Goal: Obtain resource: Obtain resource

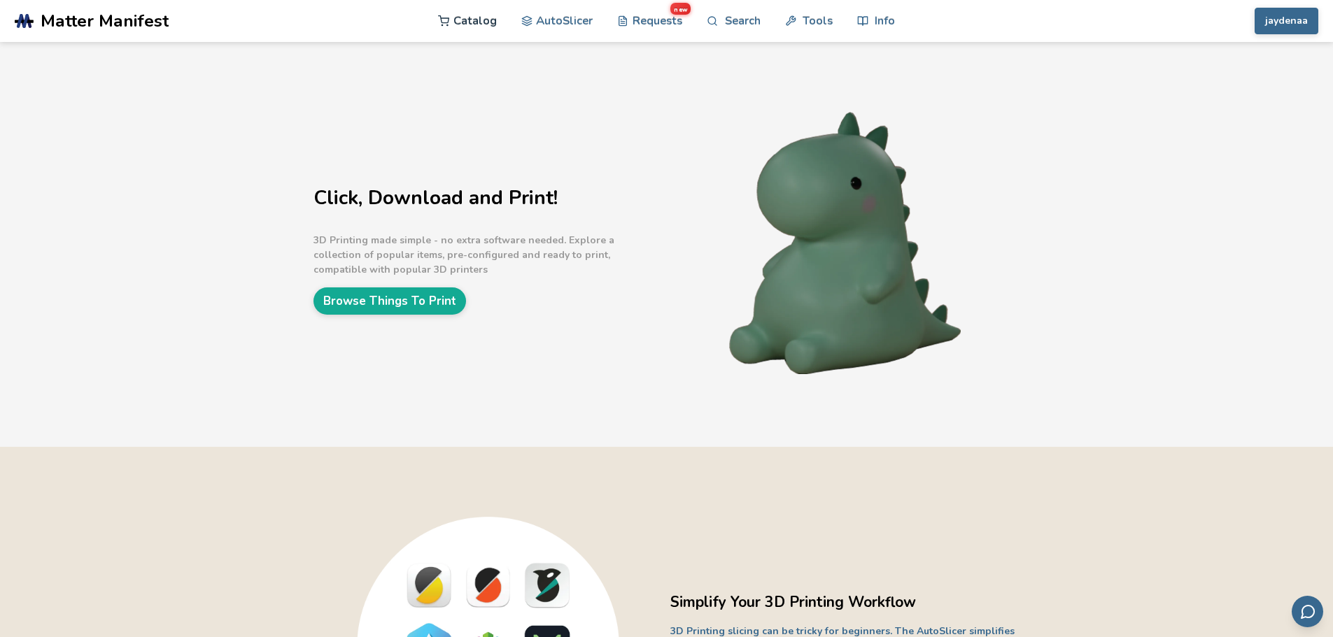
click at [481, 19] on link "Catalog" at bounding box center [467, 21] width 59 height 42
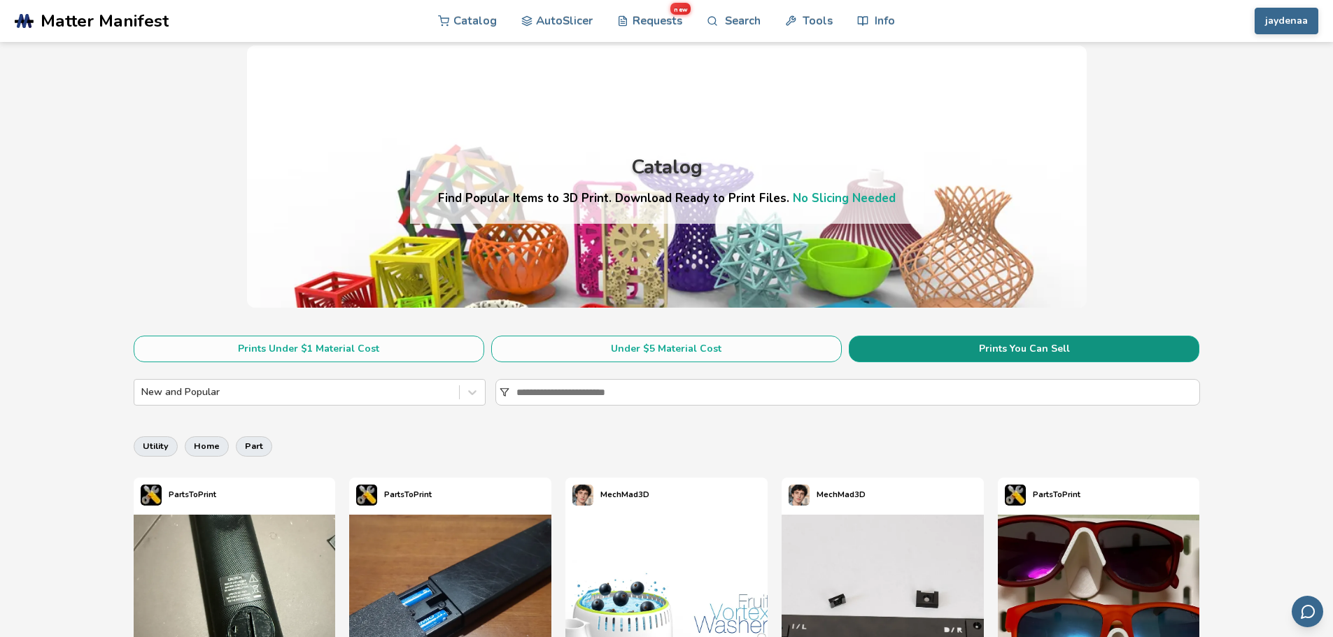
click at [946, 350] on button "Prints You Can Sell" at bounding box center [1023, 349] width 350 height 27
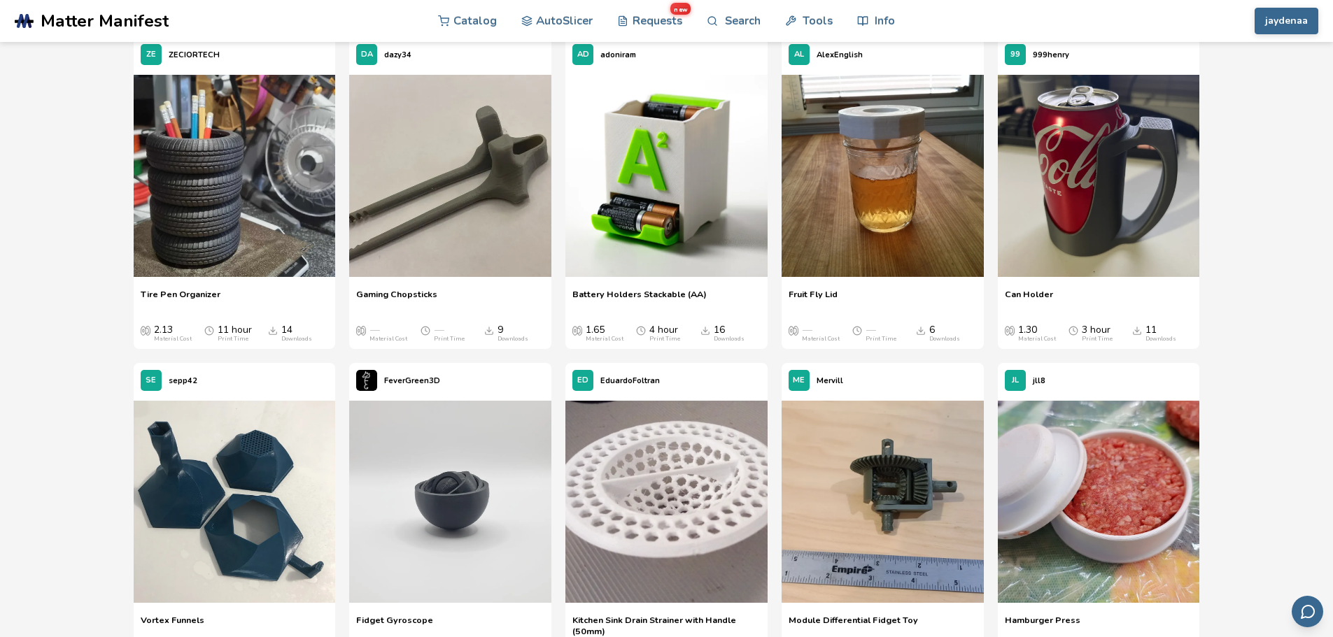
scroll to position [4826, 0]
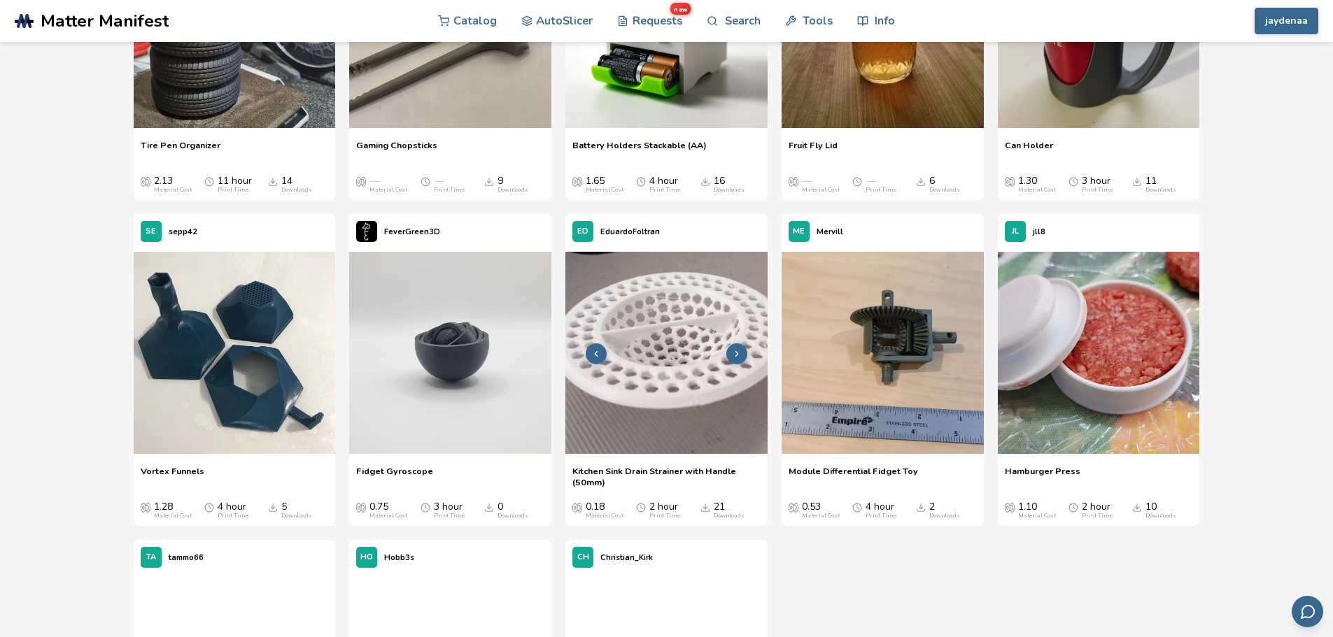
click at [667, 427] on img at bounding box center [666, 353] width 202 height 202
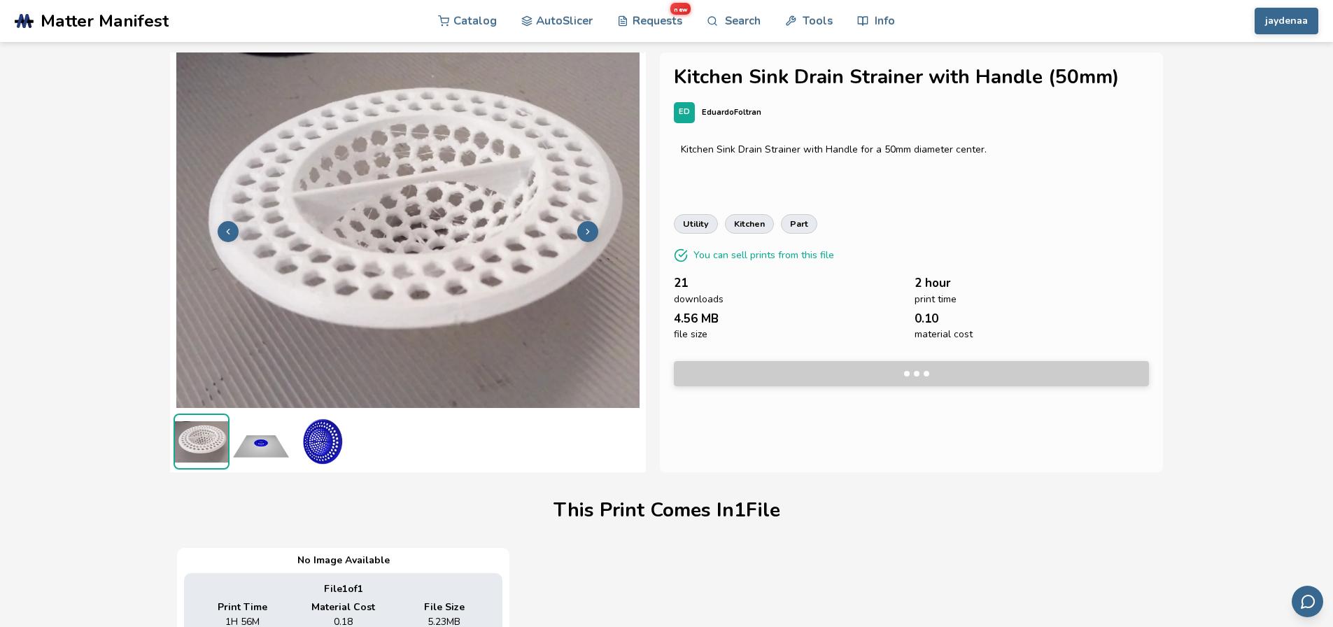
click at [259, 450] on img at bounding box center [261, 441] width 56 height 56
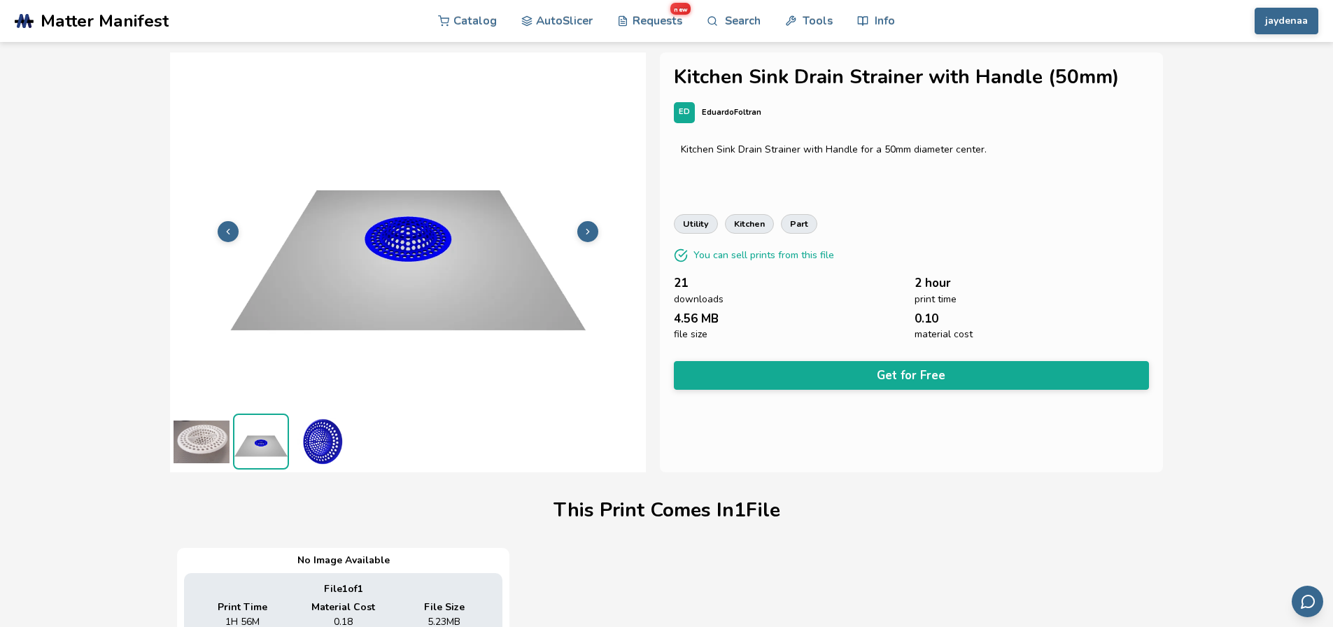
click at [322, 440] on img at bounding box center [320, 441] width 56 height 56
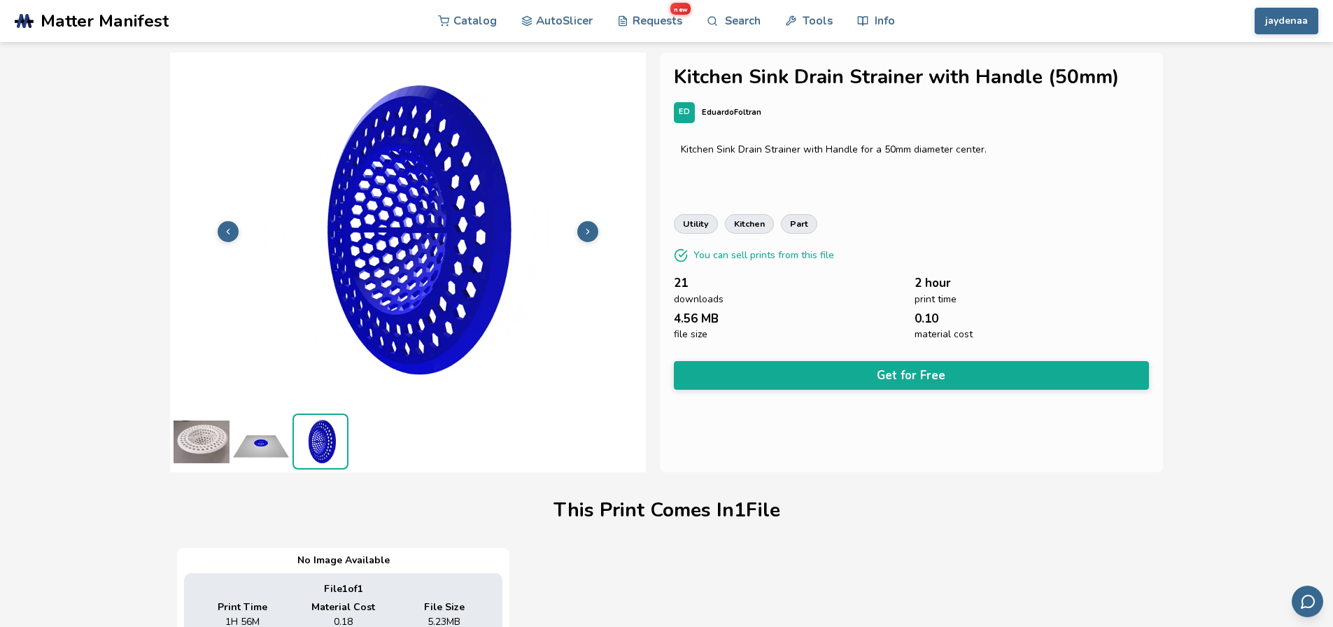
click at [208, 439] on img at bounding box center [201, 441] width 56 height 56
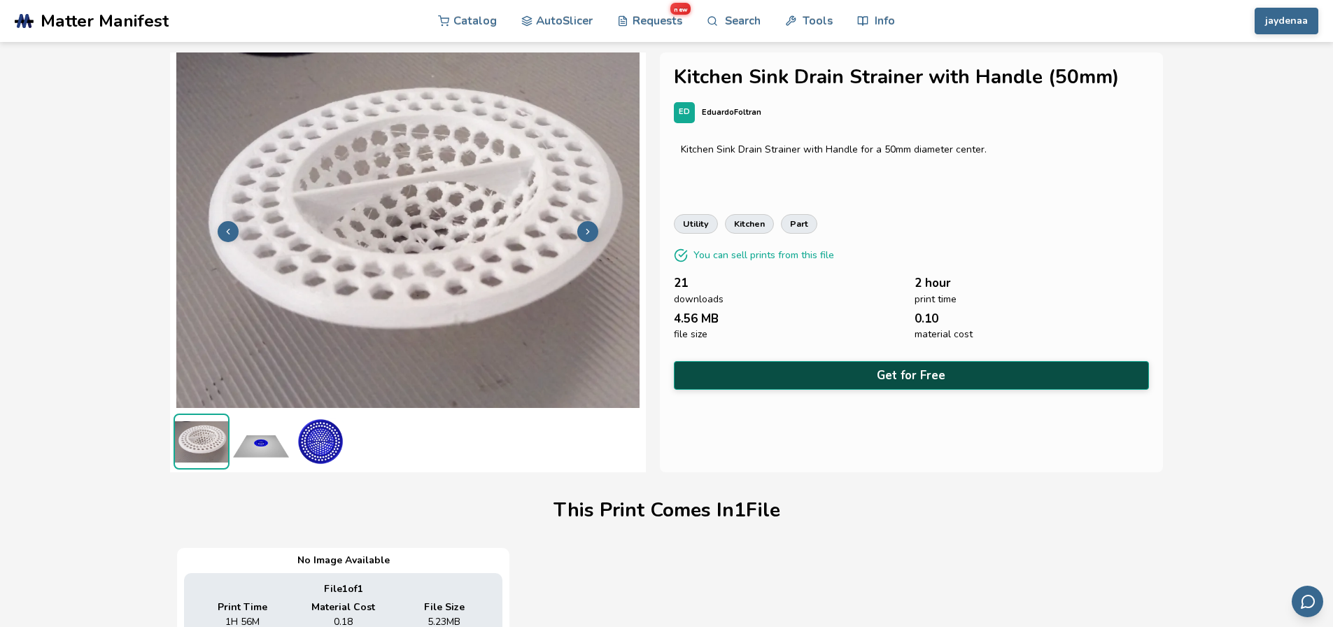
click at [763, 369] on button "Get for Free" at bounding box center [912, 375] width 476 height 29
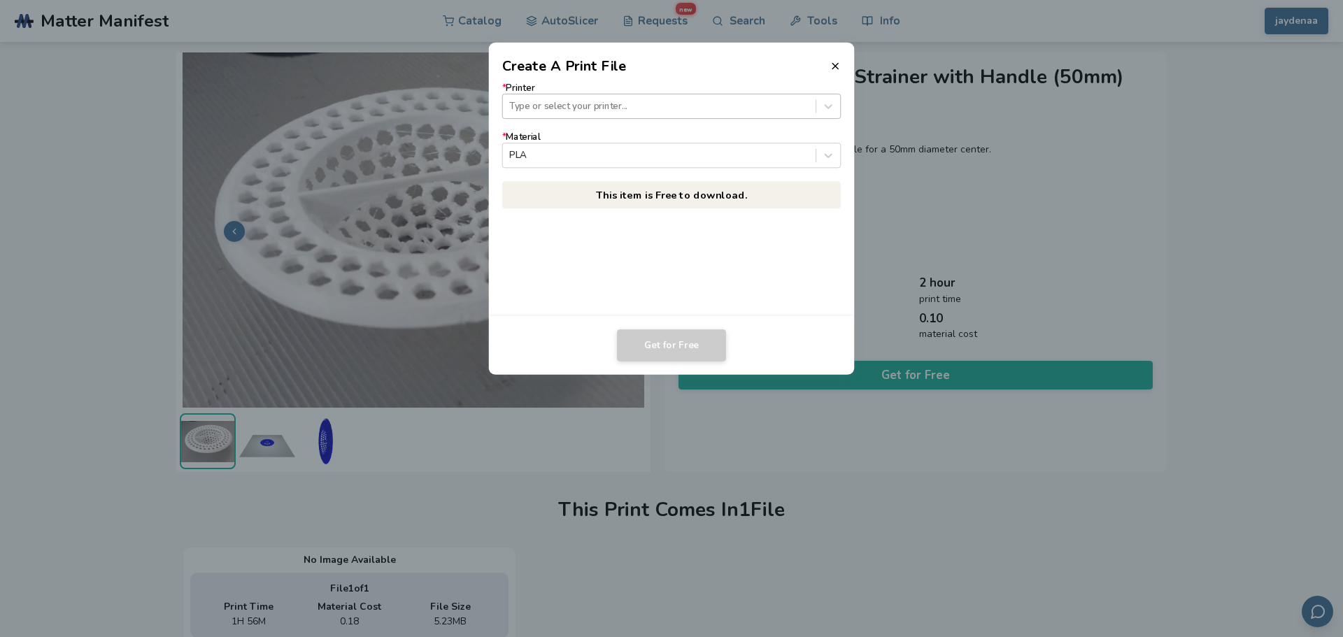
click at [630, 115] on div "Type or select your printer..." at bounding box center [659, 106] width 313 height 19
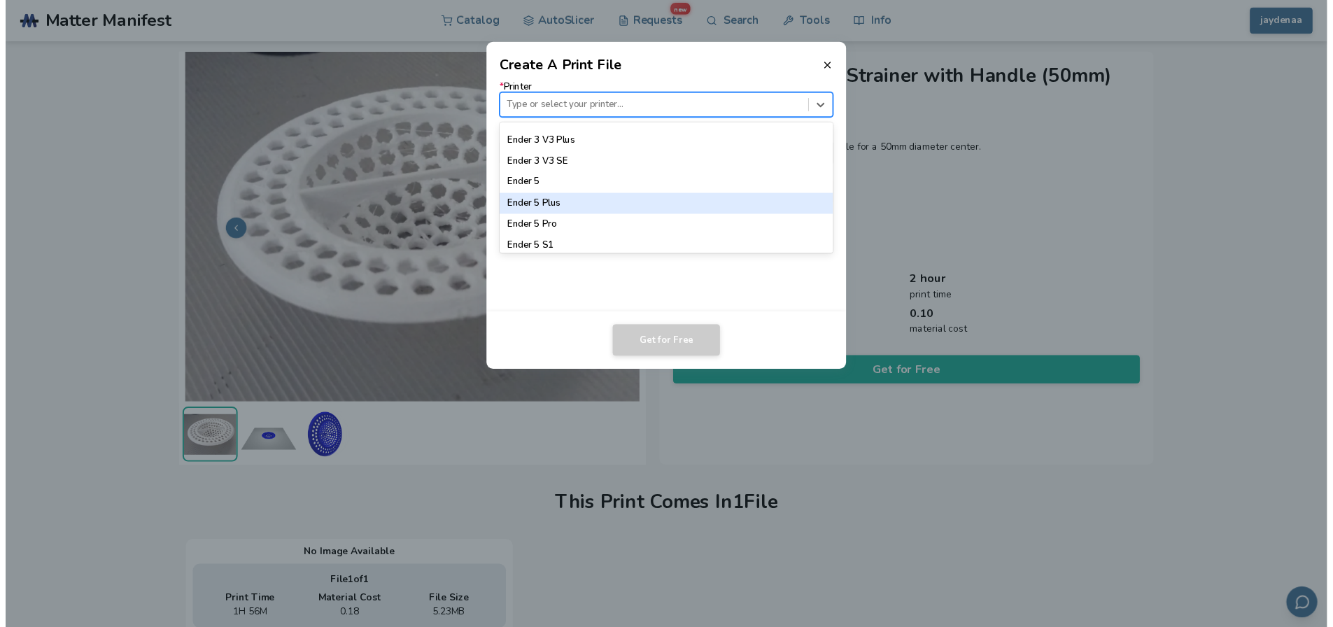
scroll to position [1049, 0]
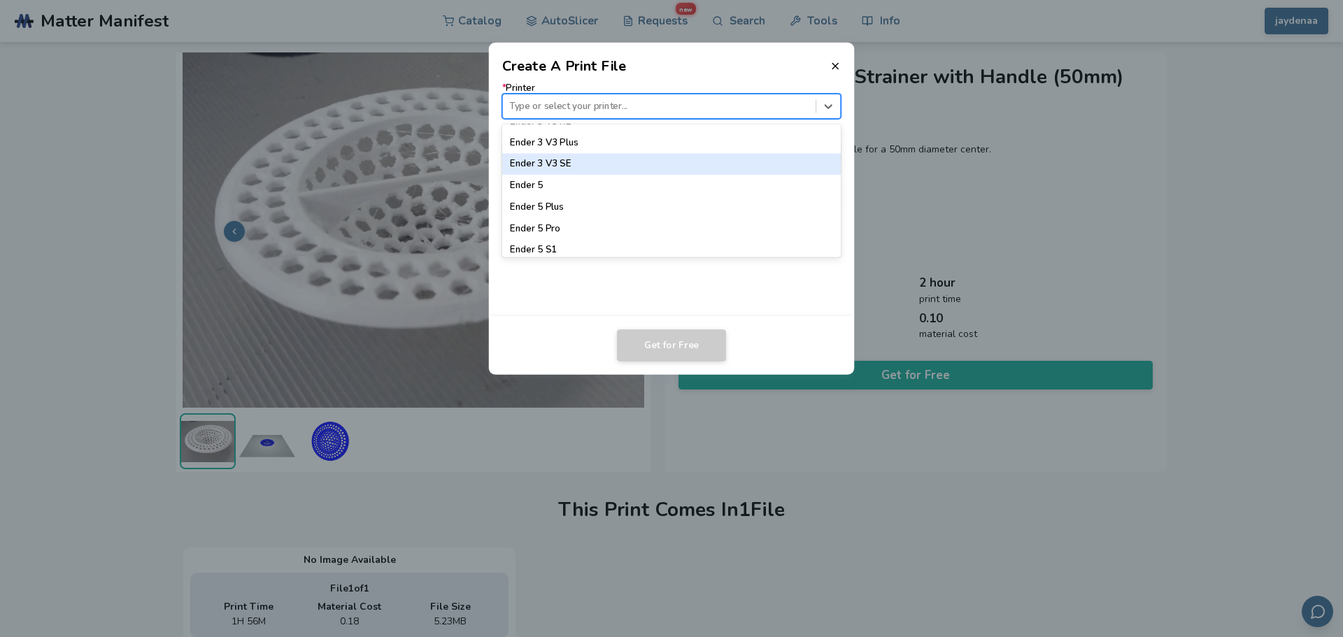
click at [574, 166] on div "Ender 3 V3 SE" at bounding box center [671, 164] width 339 height 21
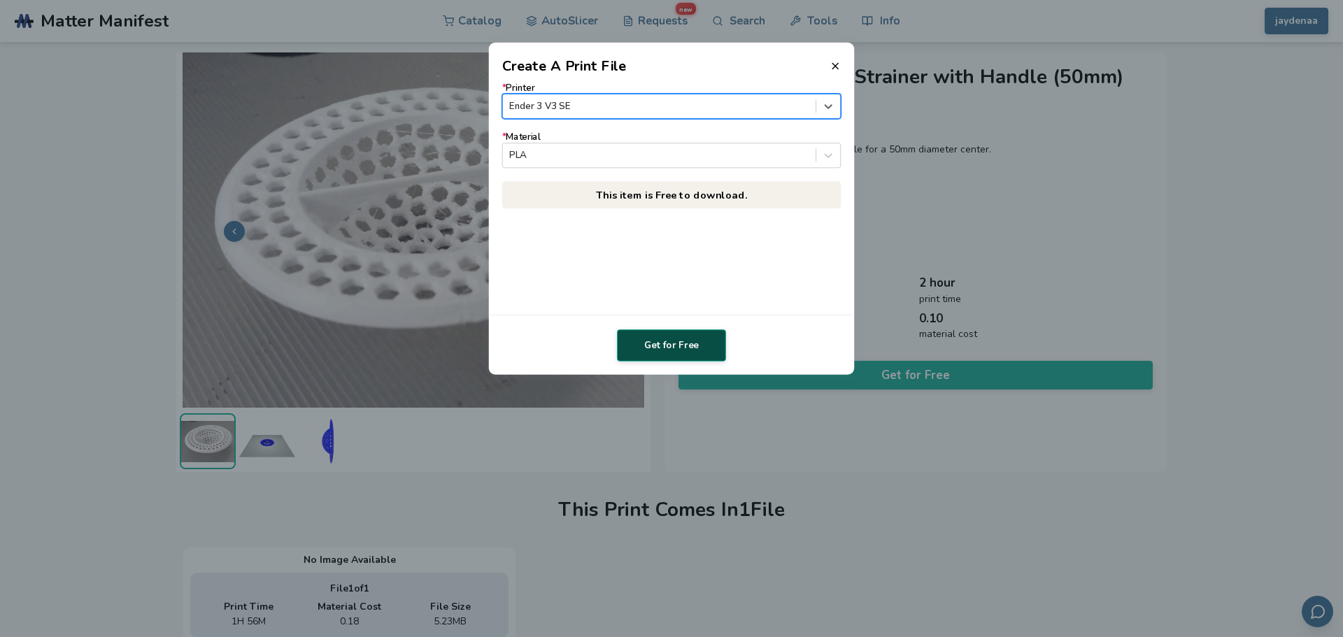
click at [667, 345] on button "Get for Free" at bounding box center [671, 345] width 109 height 32
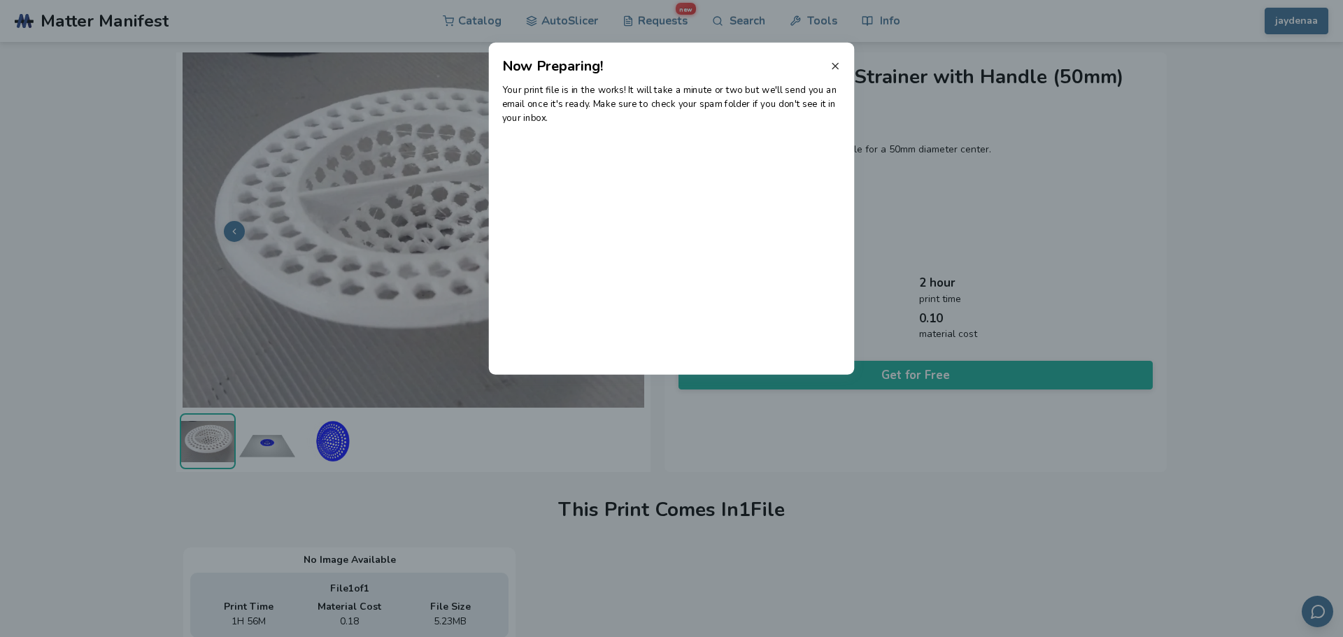
click at [835, 66] on line at bounding box center [835, 66] width 6 height 6
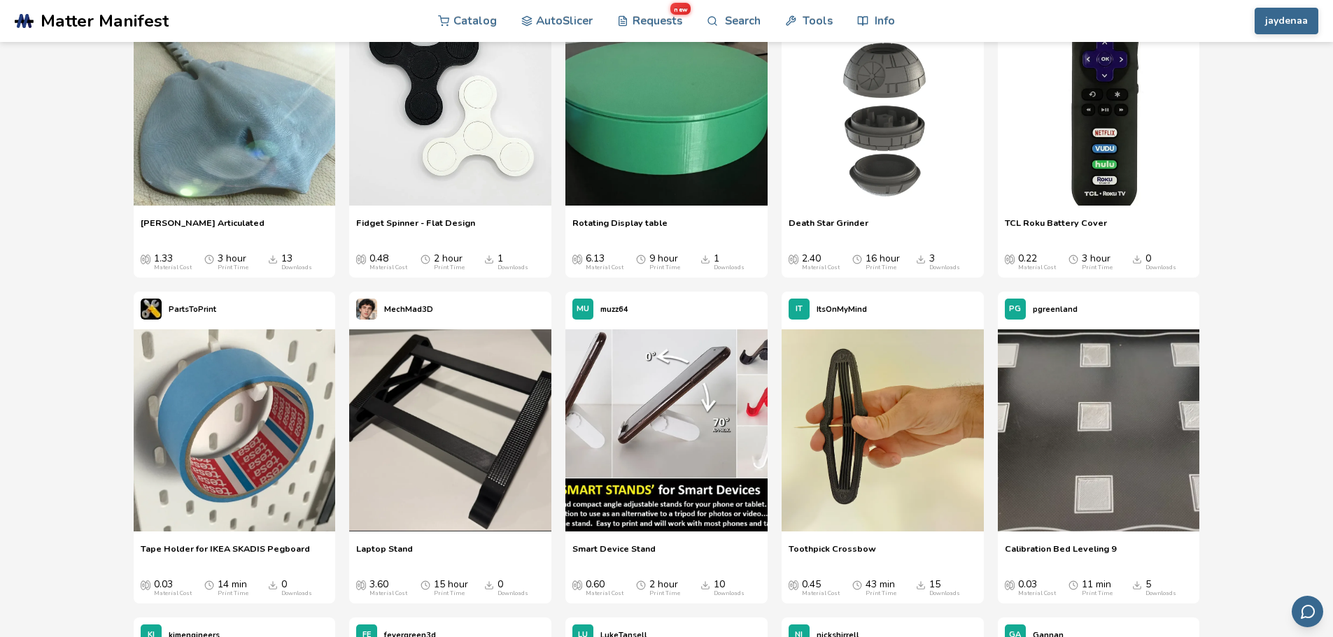
scroll to position [6735, 0]
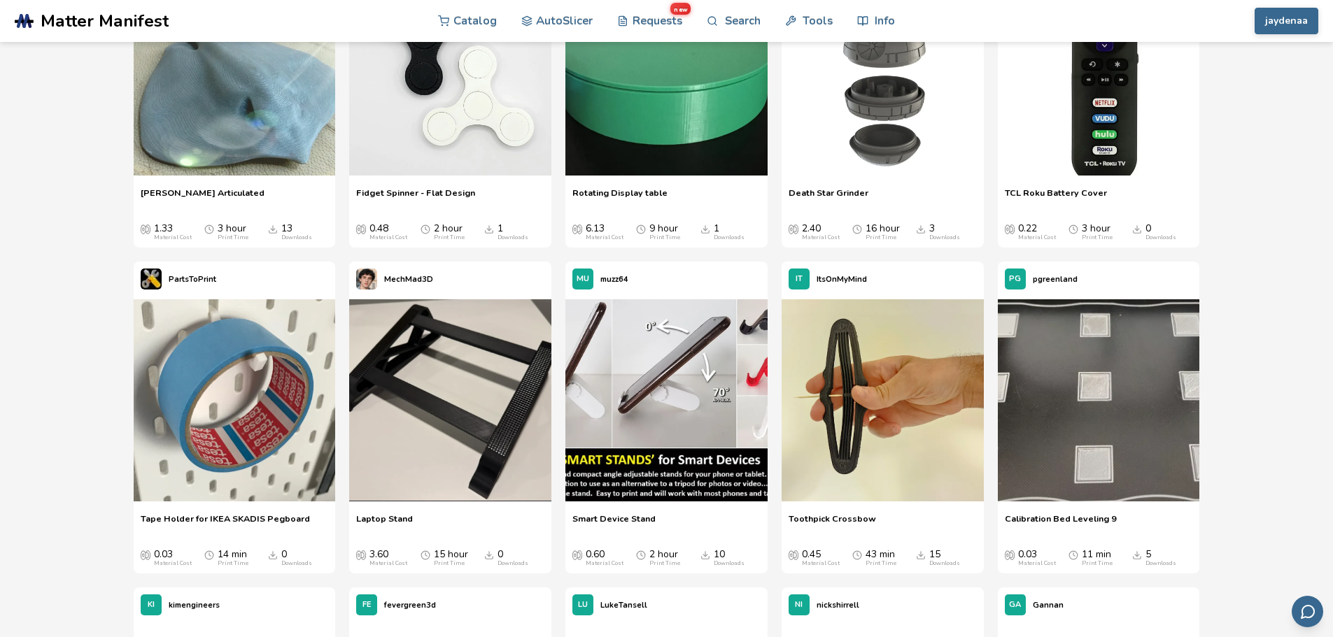
click at [883, 488] on img at bounding box center [882, 400] width 202 height 202
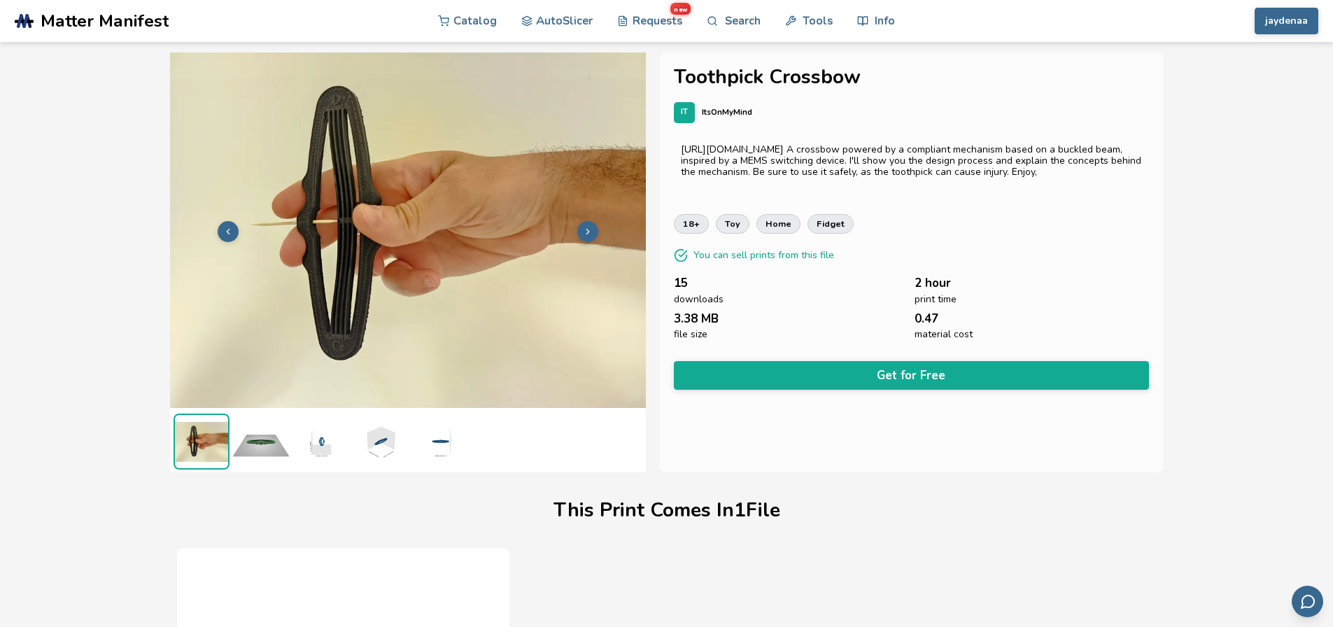
click at [283, 441] on img at bounding box center [261, 441] width 56 height 56
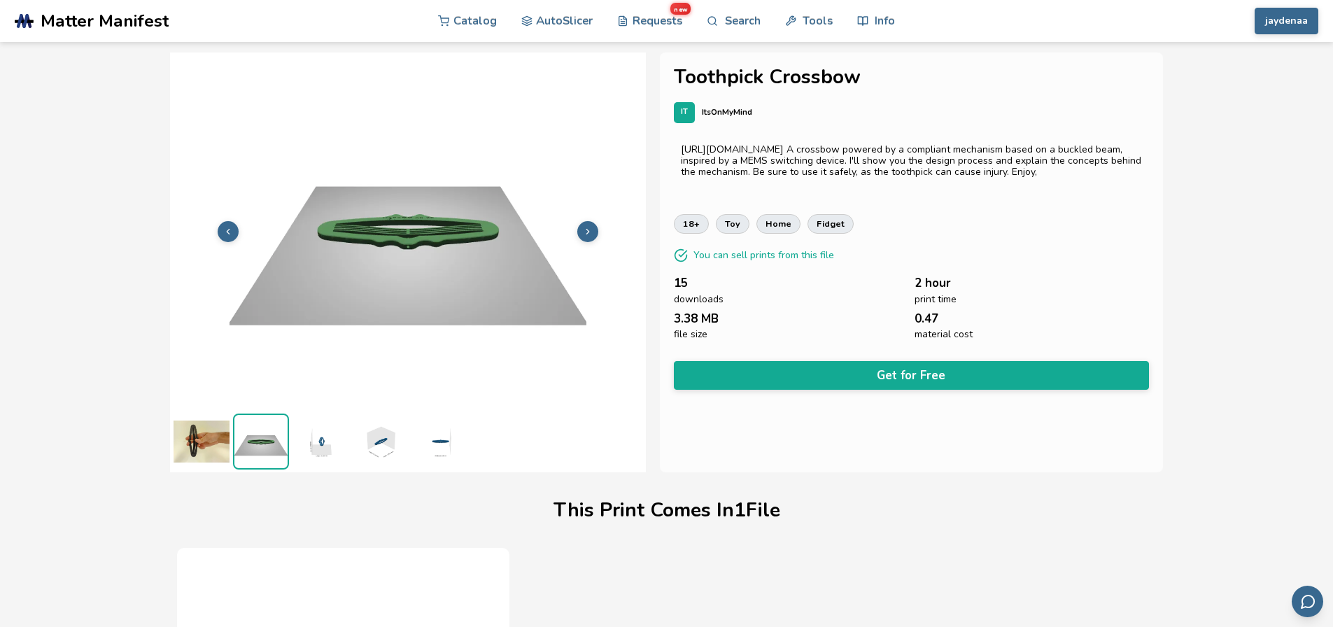
click at [339, 446] on img at bounding box center [320, 441] width 56 height 56
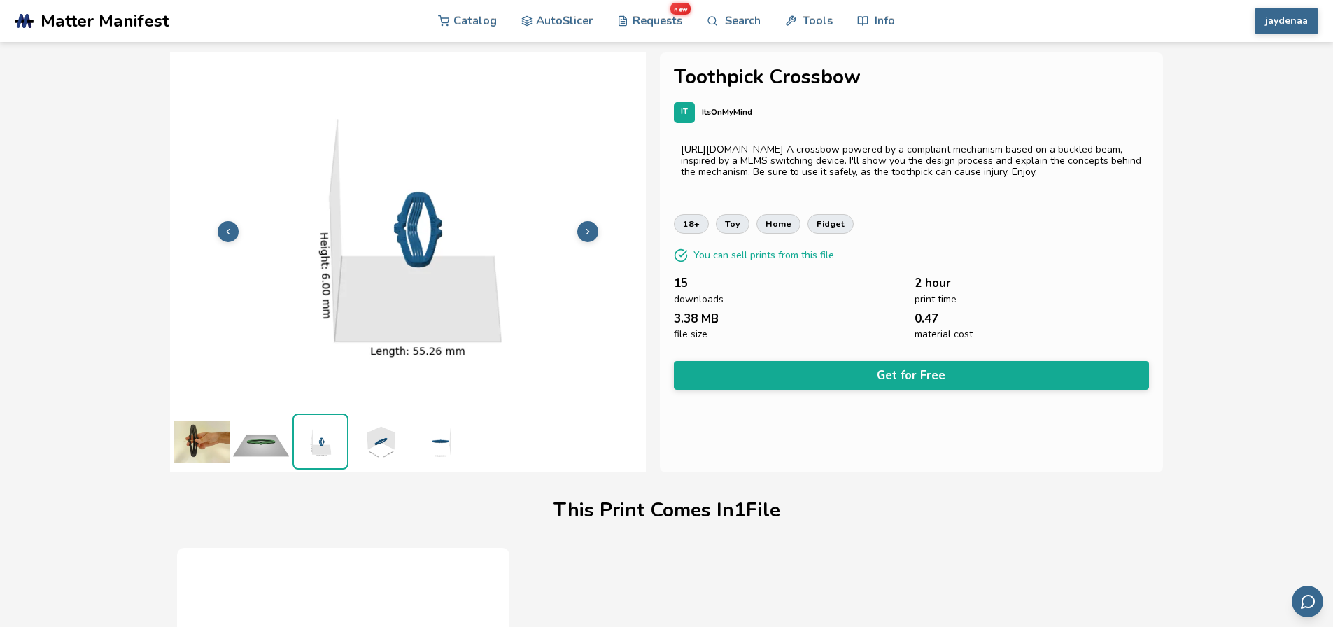
click at [376, 445] on img at bounding box center [380, 441] width 56 height 56
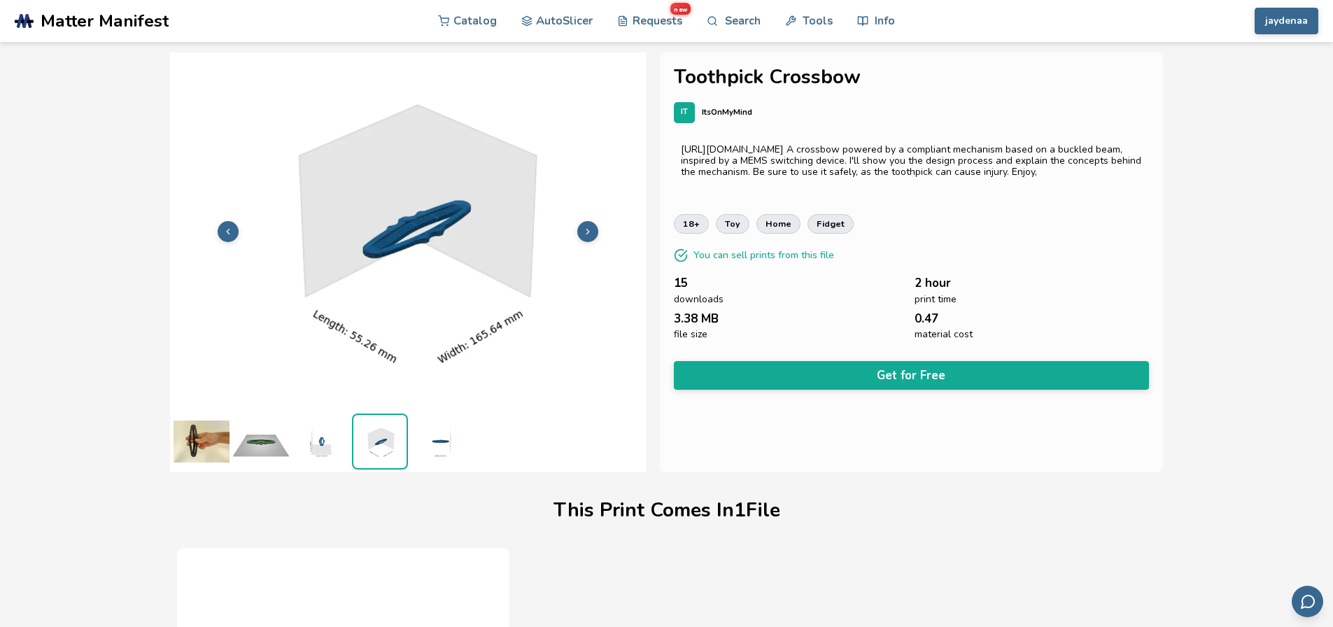
click at [208, 446] on img at bounding box center [201, 441] width 56 height 56
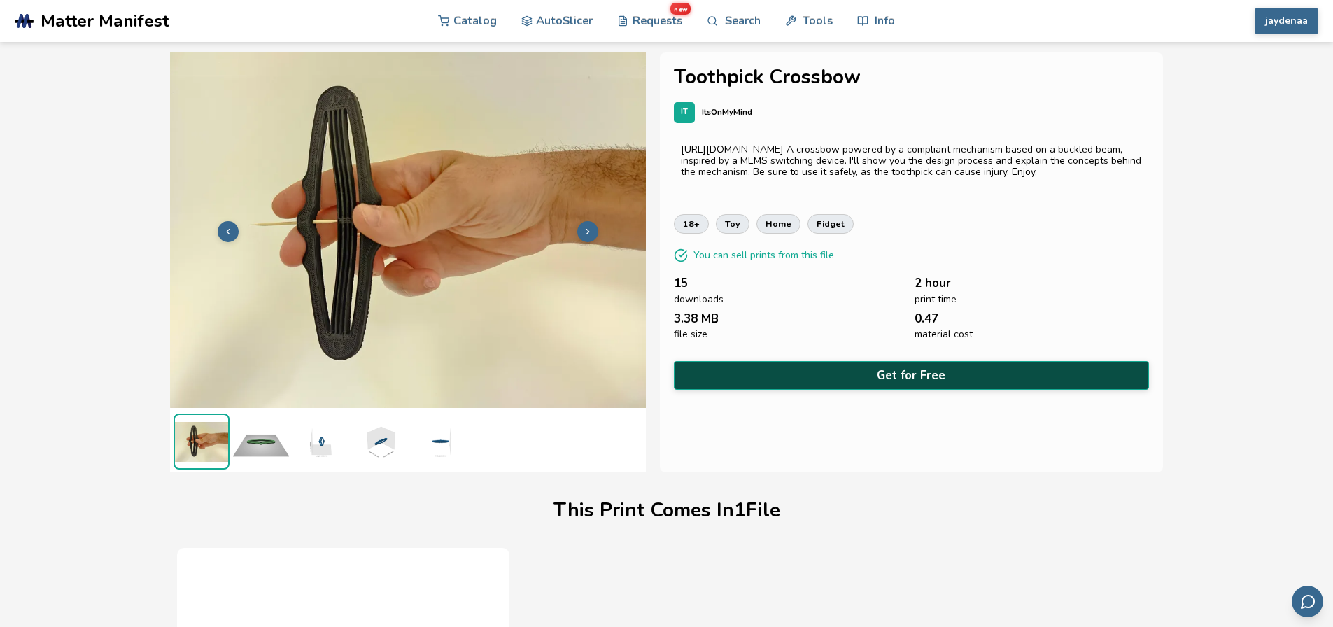
click at [876, 377] on button "Get for Free" at bounding box center [912, 375] width 476 height 29
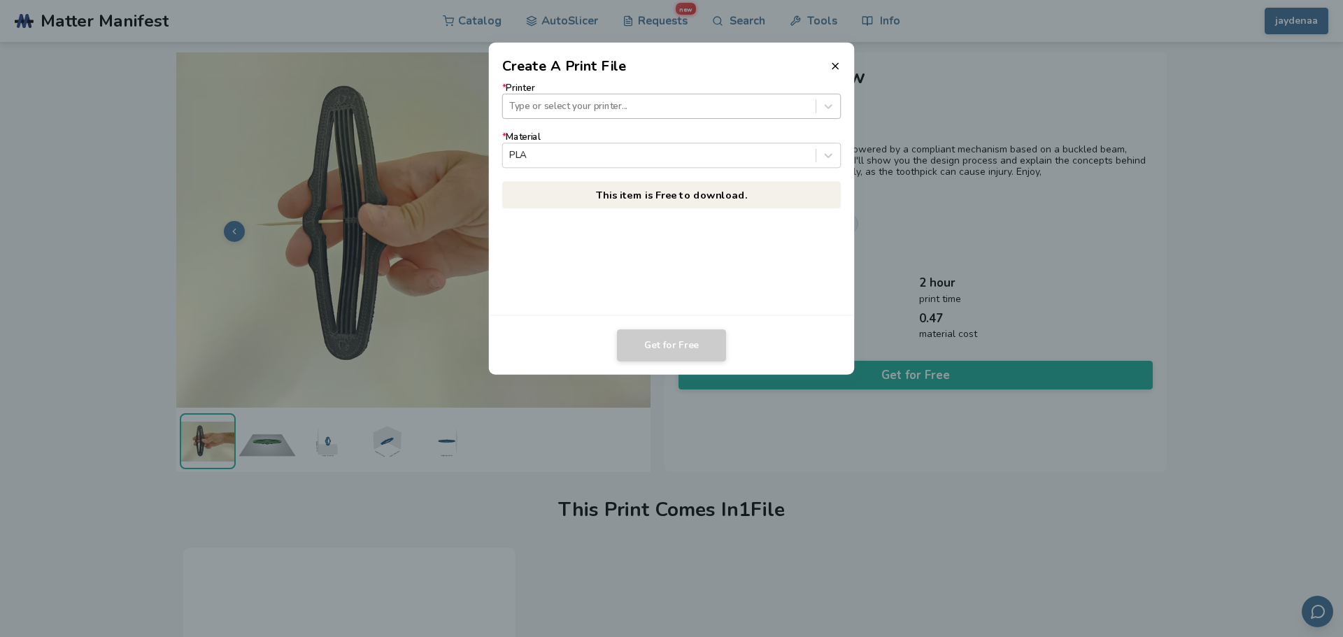
click at [576, 101] on div at bounding box center [658, 105] width 299 height 13
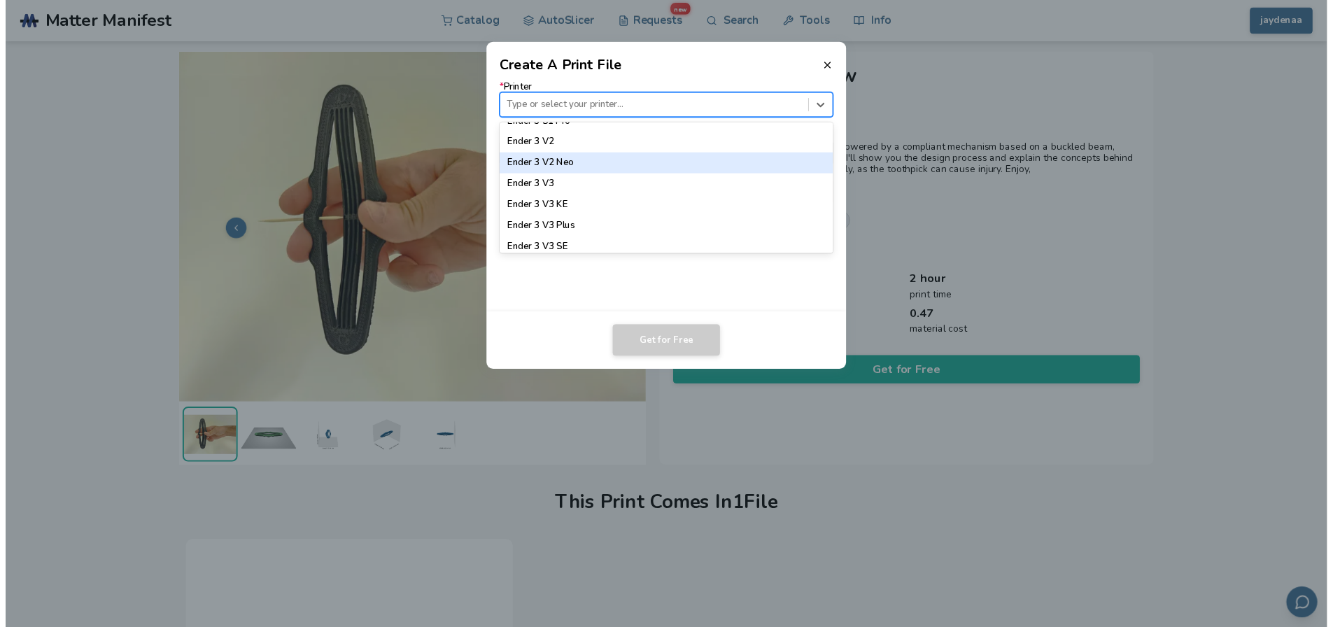
scroll to position [979, 0]
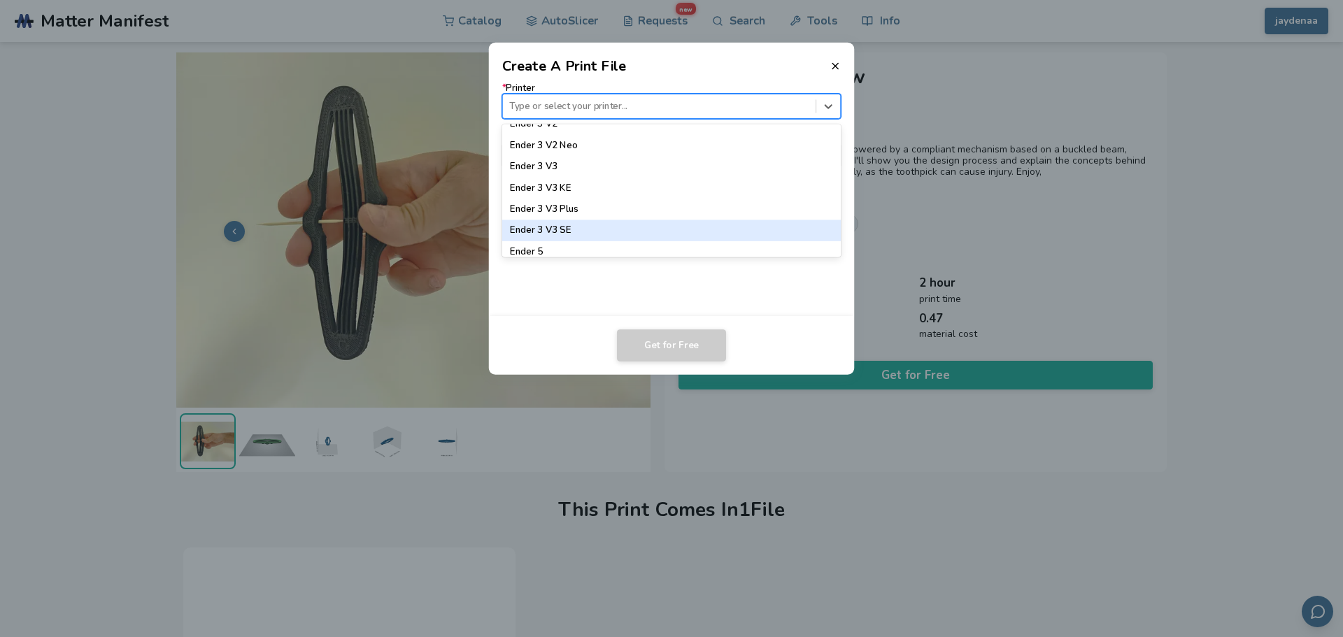
click at [589, 232] on div "Ender 3 V3 SE" at bounding box center [671, 230] width 339 height 21
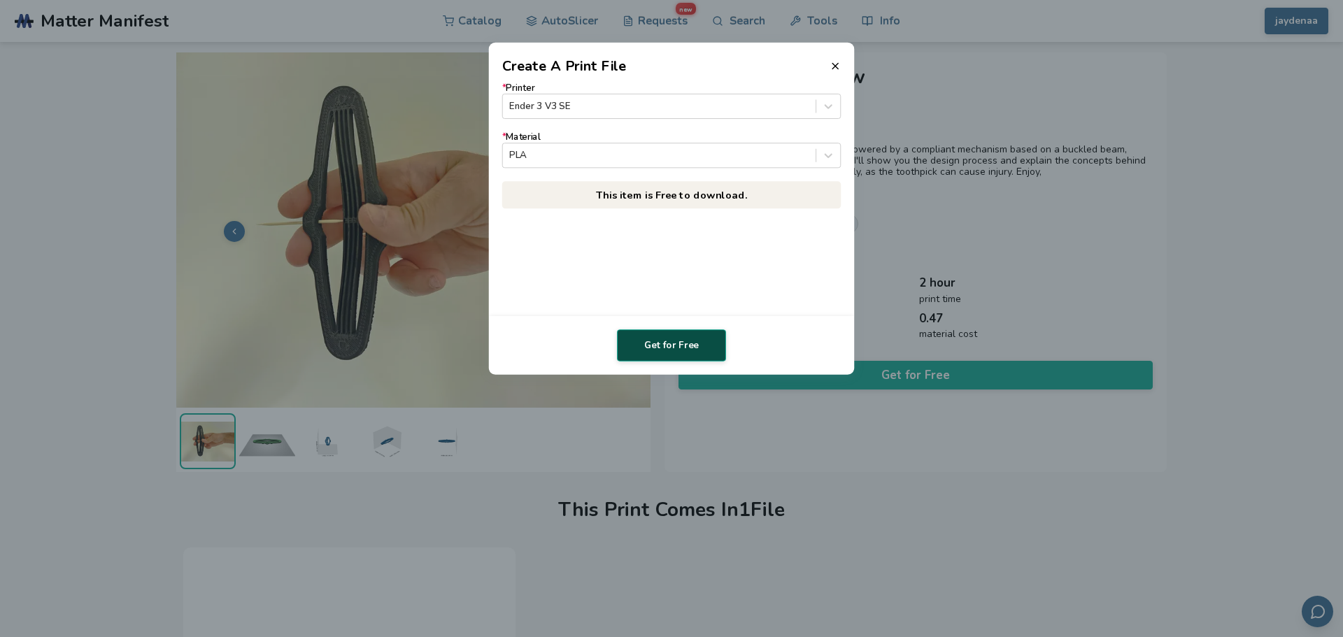
click at [674, 341] on button "Get for Free" at bounding box center [671, 345] width 109 height 32
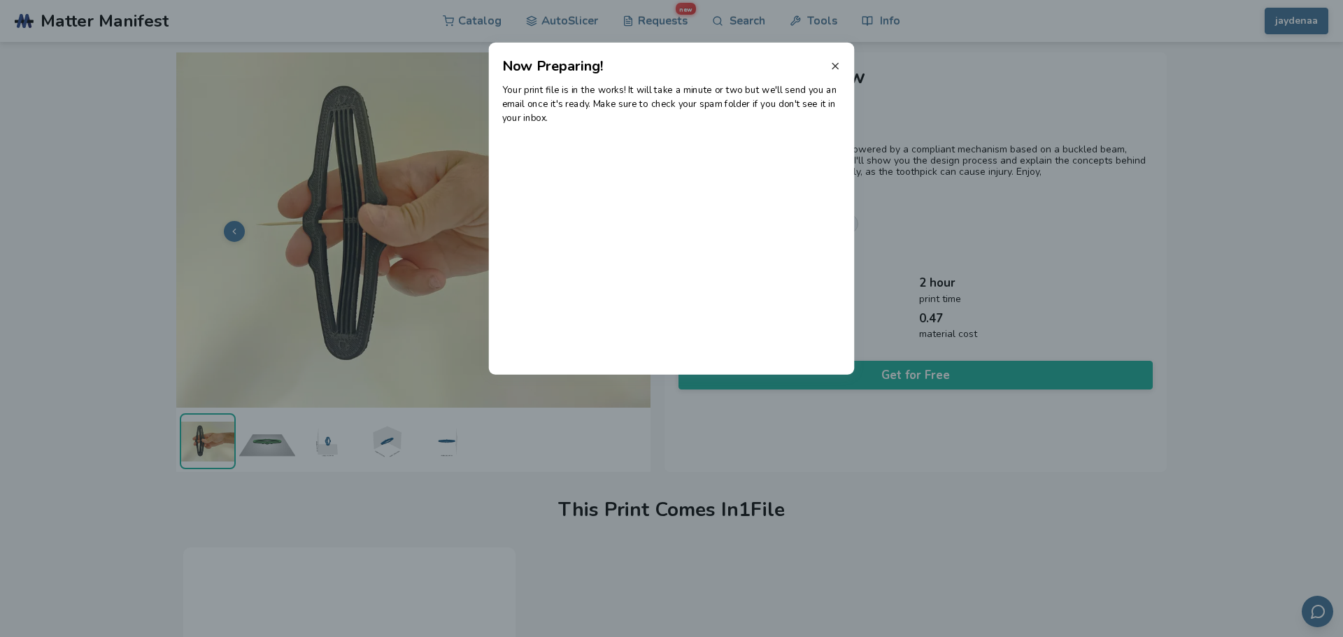
click at [837, 65] on icon at bounding box center [835, 65] width 11 height 11
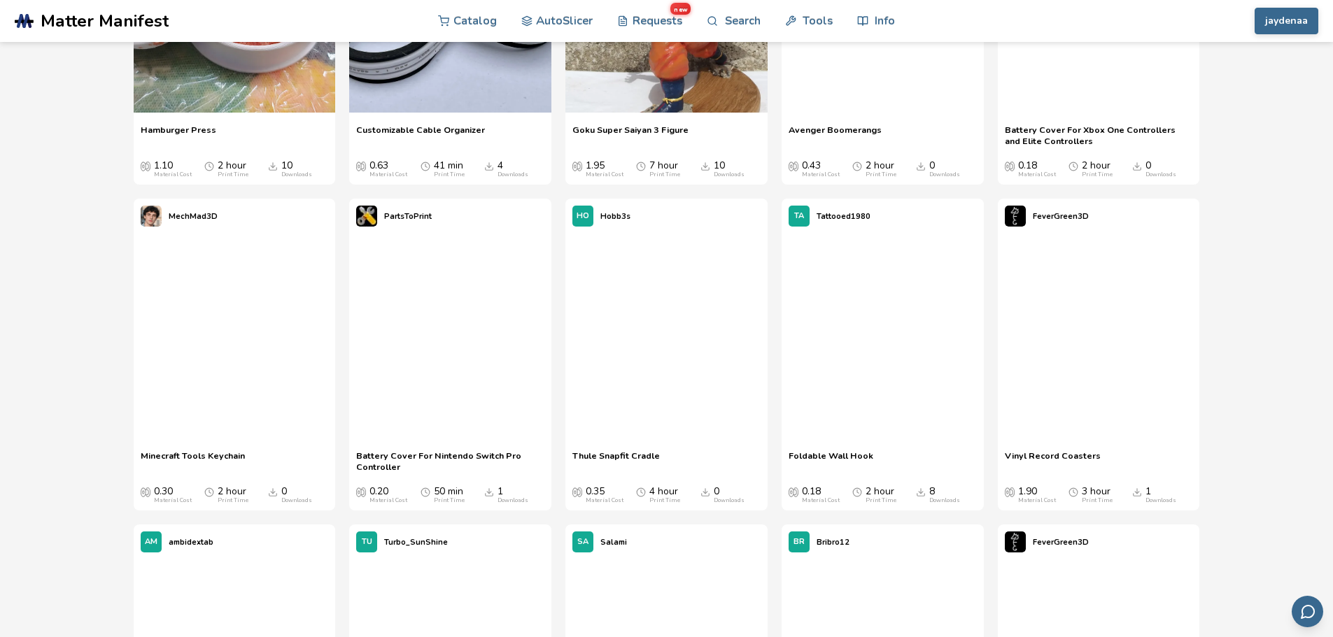
scroll to position [6797, 0]
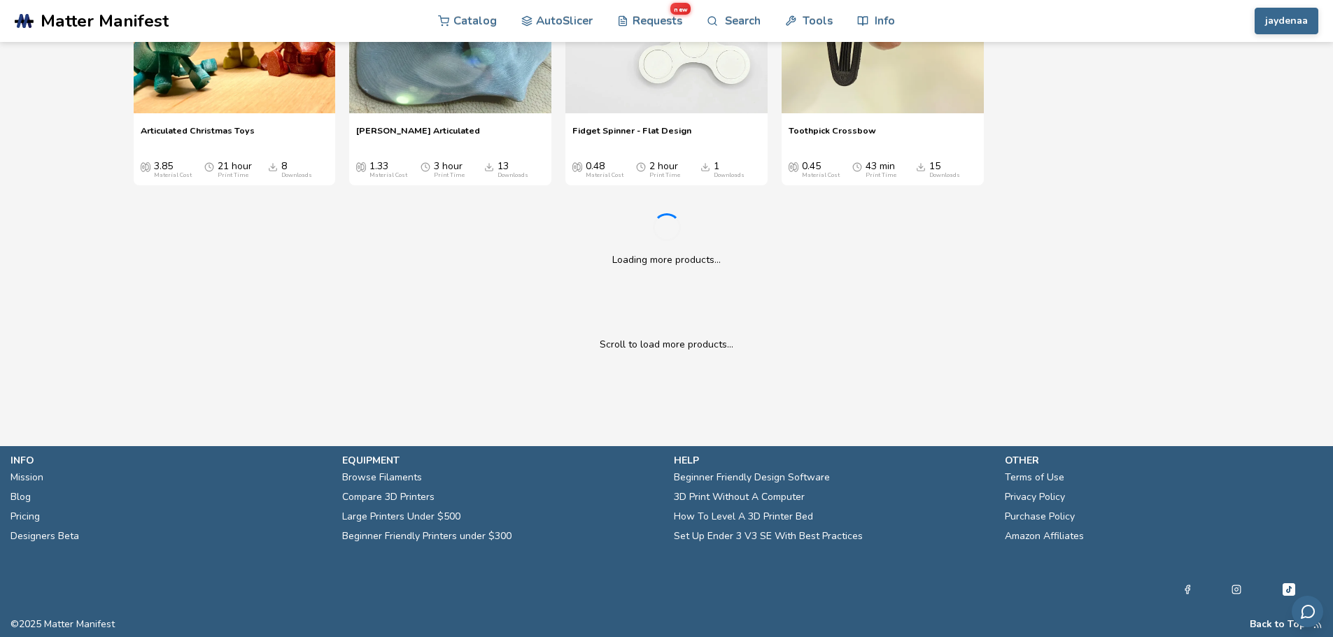
drag, startPoint x: 86, startPoint y: 126, endPoint x: 81, endPoint y: 334, distance: 208.5
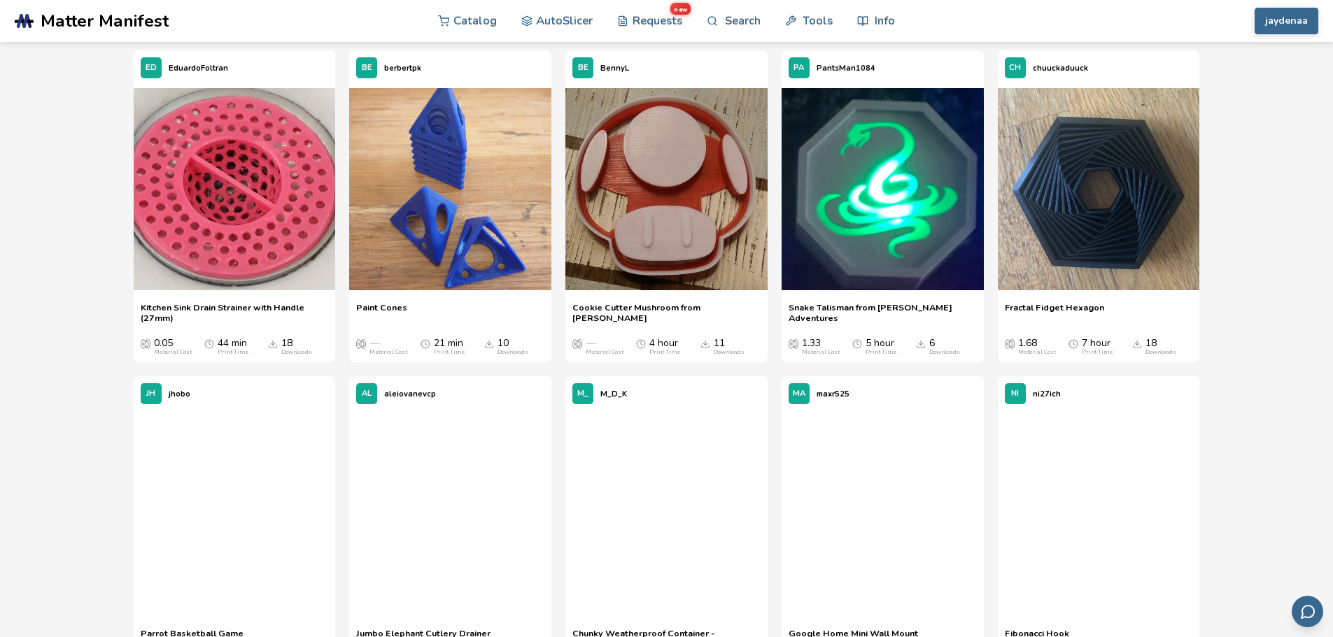
scroll to position [8686, 0]
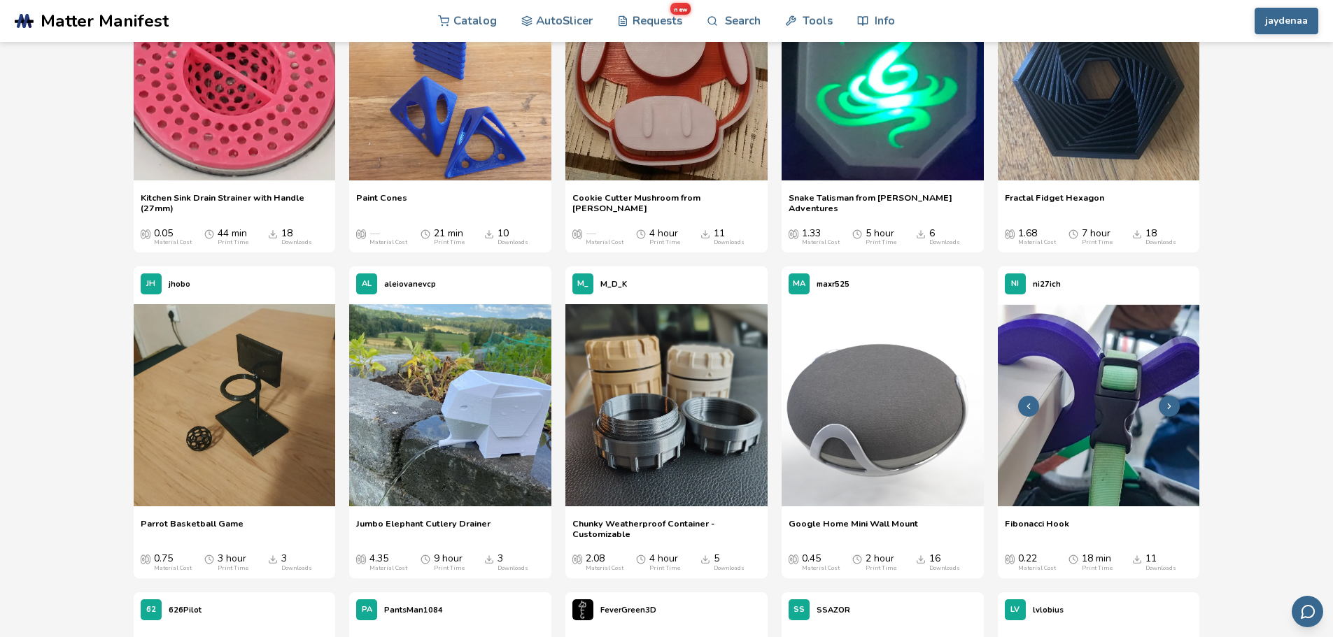
click at [1104, 432] on img at bounding box center [1098, 405] width 202 height 202
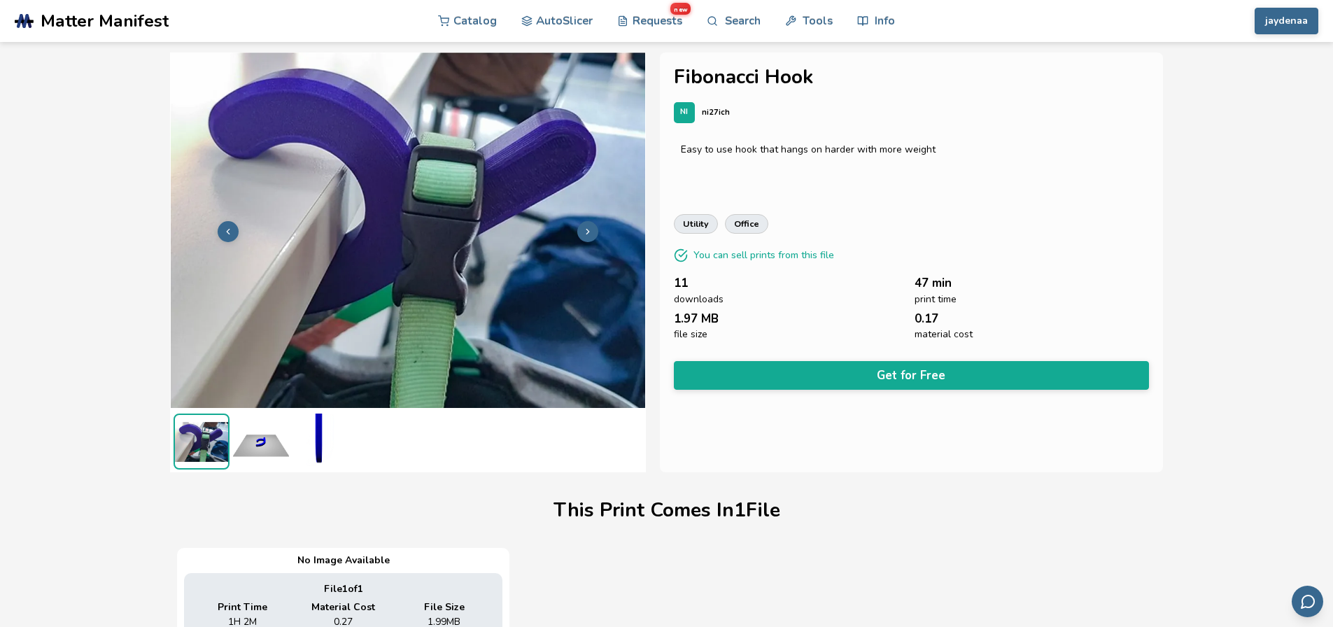
click at [267, 438] on img at bounding box center [261, 441] width 56 height 56
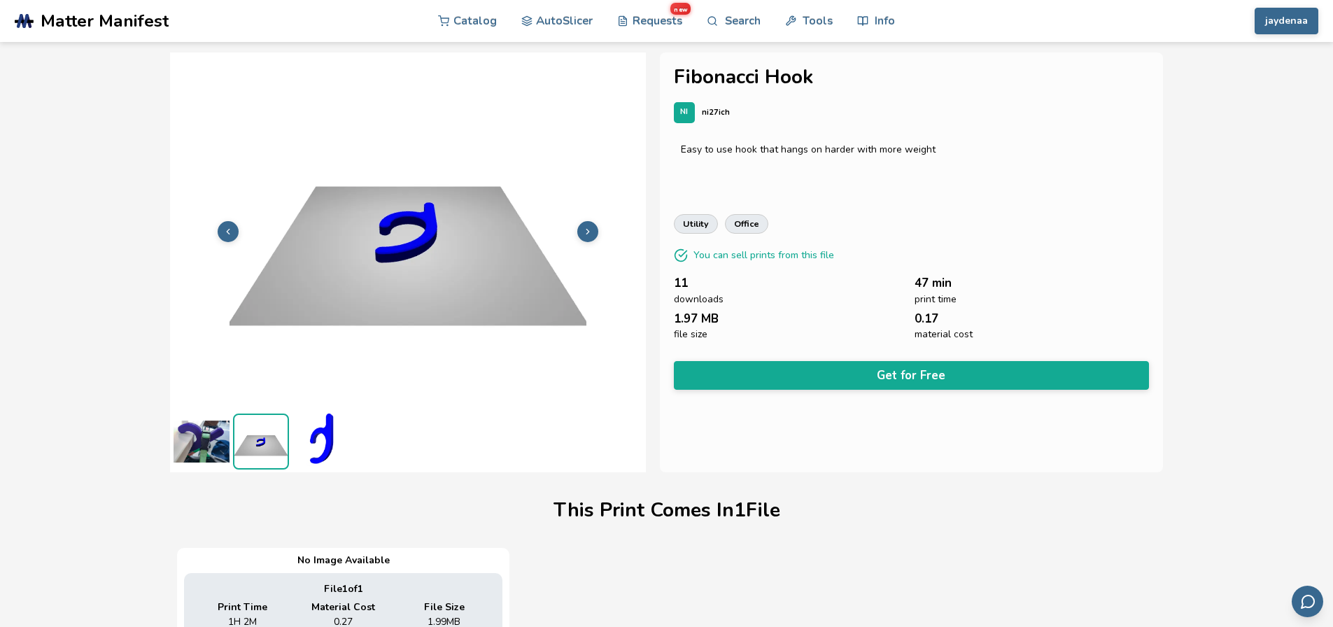
drag, startPoint x: 304, startPoint y: 439, endPoint x: 287, endPoint y: 441, distance: 16.2
click at [304, 440] on img at bounding box center [320, 441] width 56 height 56
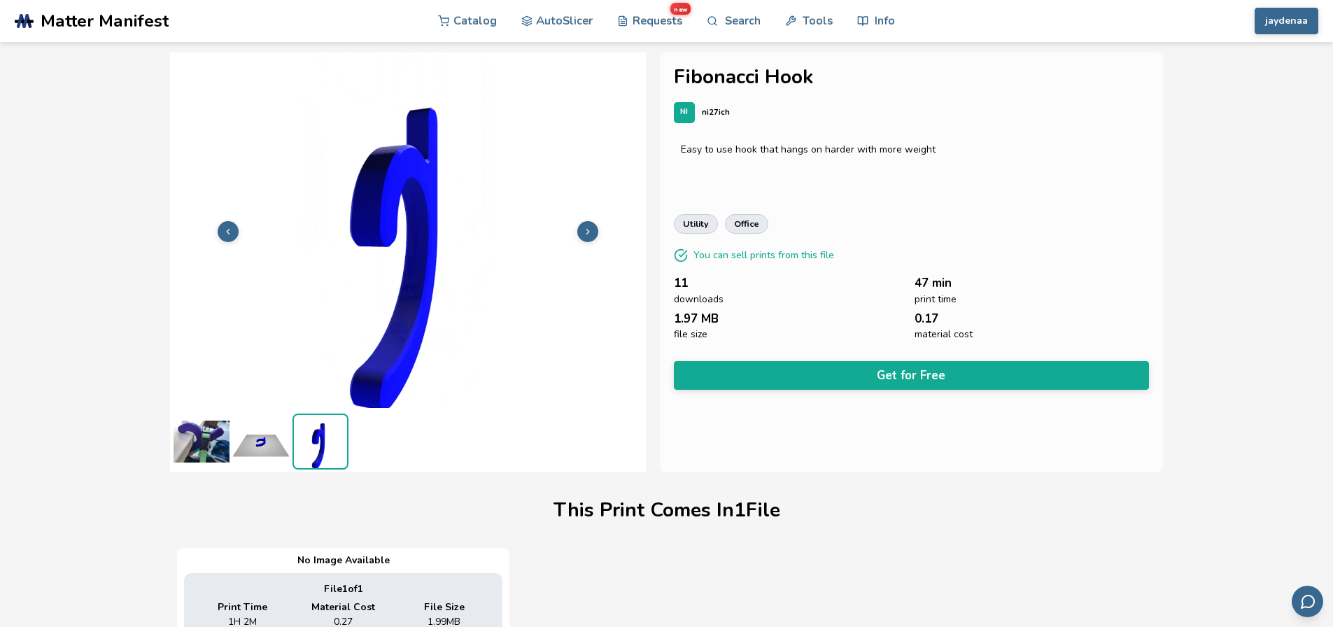
click at [196, 439] on img at bounding box center [201, 441] width 56 height 56
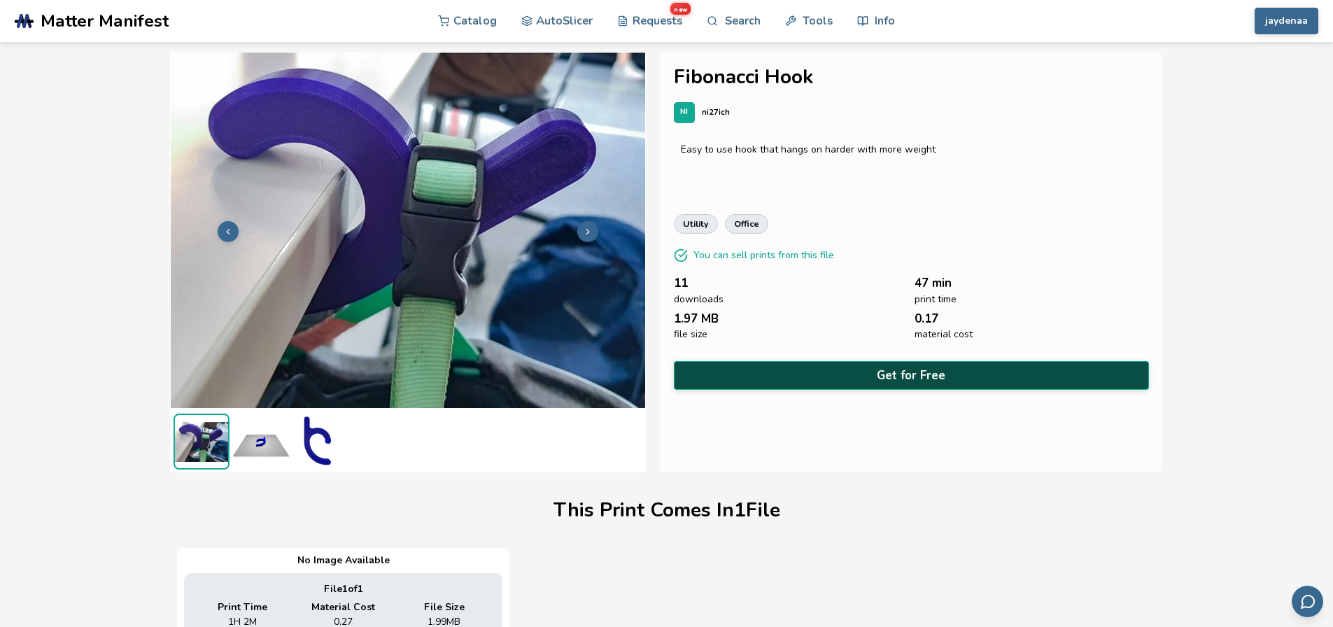
click at [876, 367] on button "Get for Free" at bounding box center [912, 375] width 476 height 29
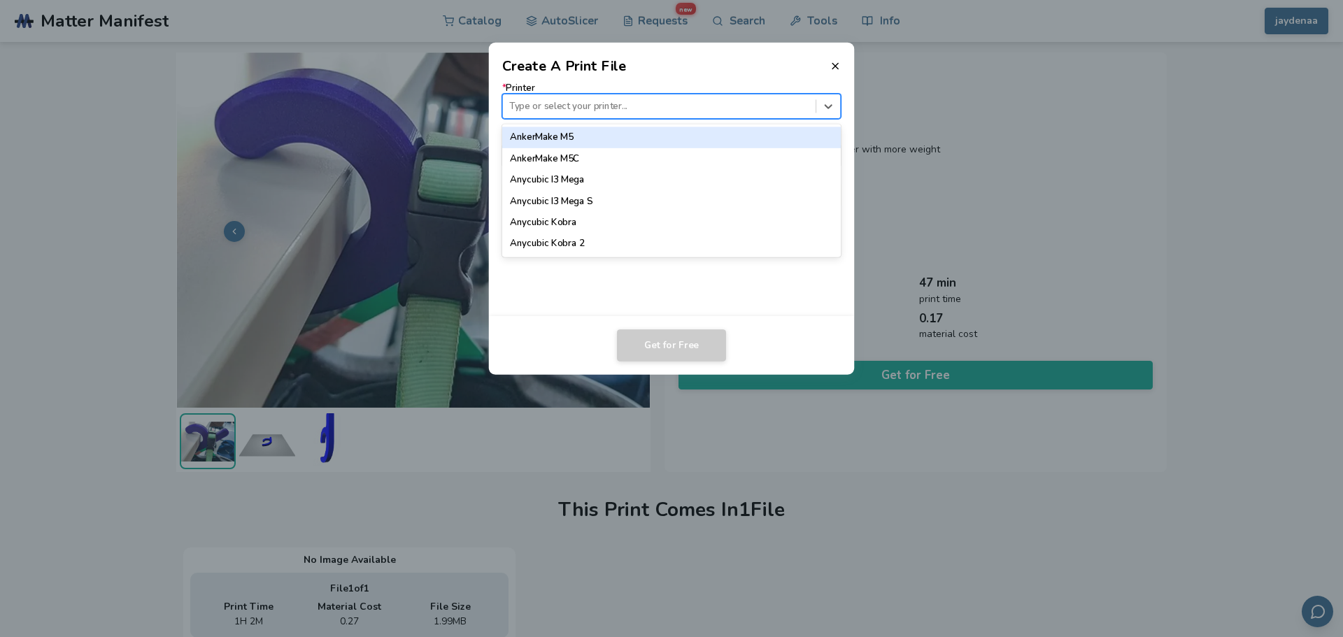
click at [616, 108] on div at bounding box center [658, 105] width 299 height 13
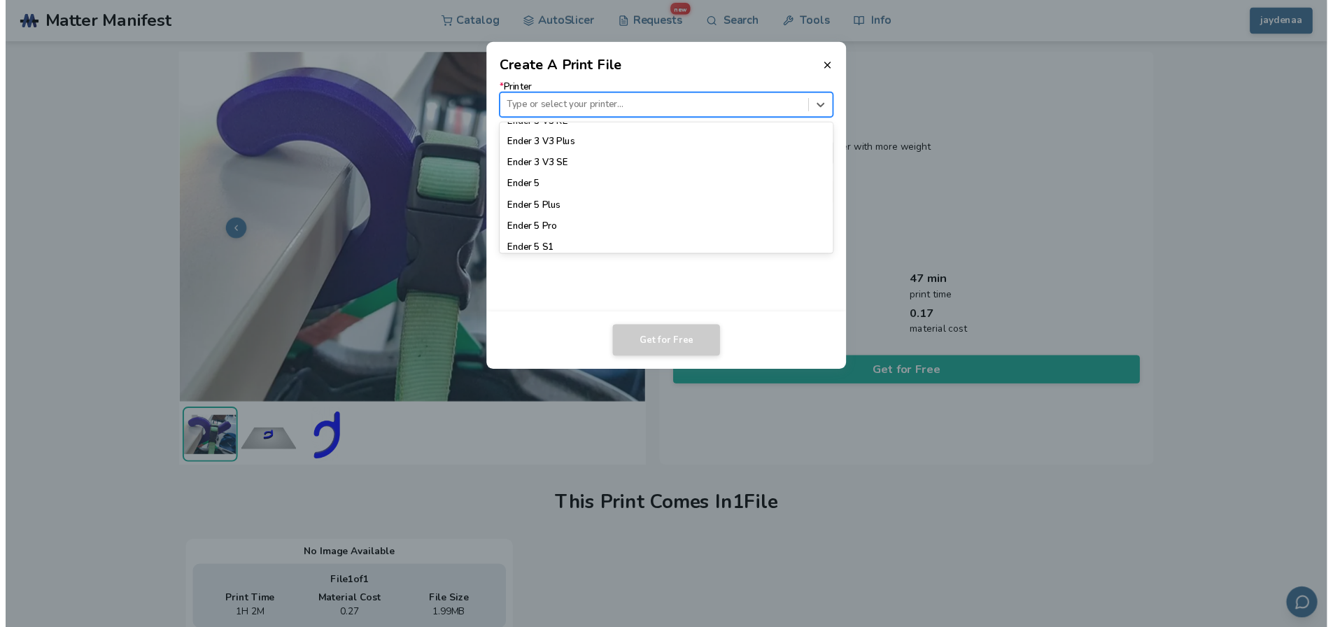
scroll to position [1049, 0]
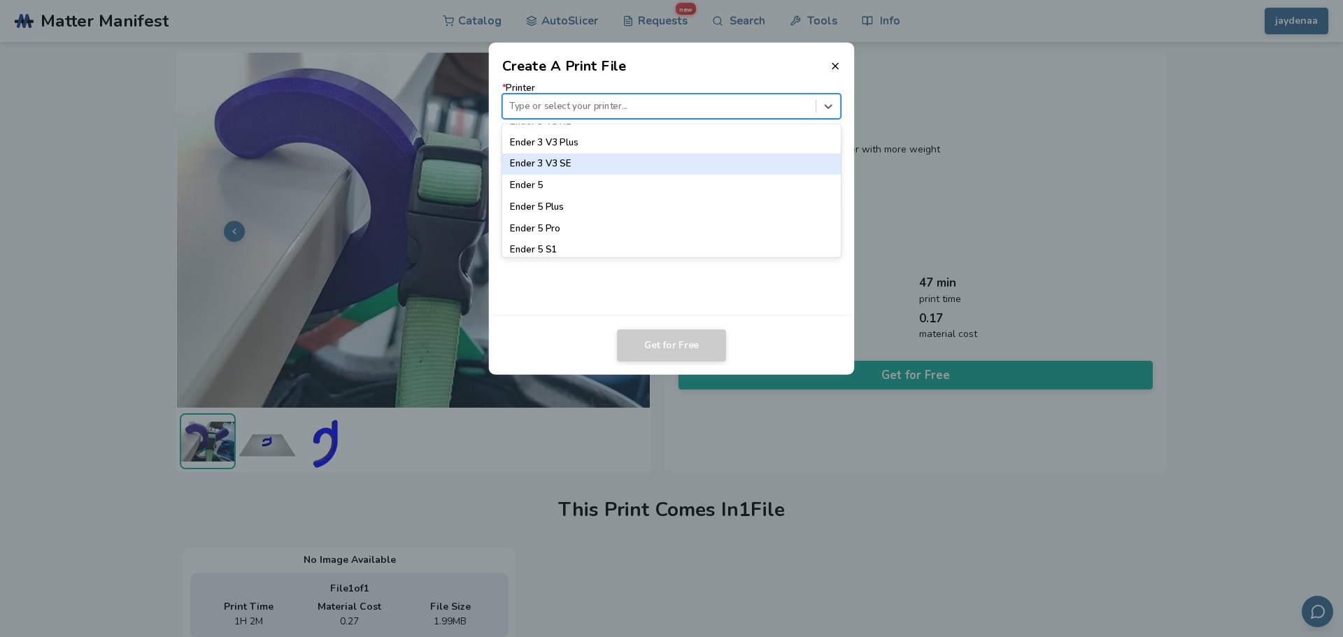
click at [584, 165] on div "Ender 3 V3 SE" at bounding box center [671, 164] width 339 height 21
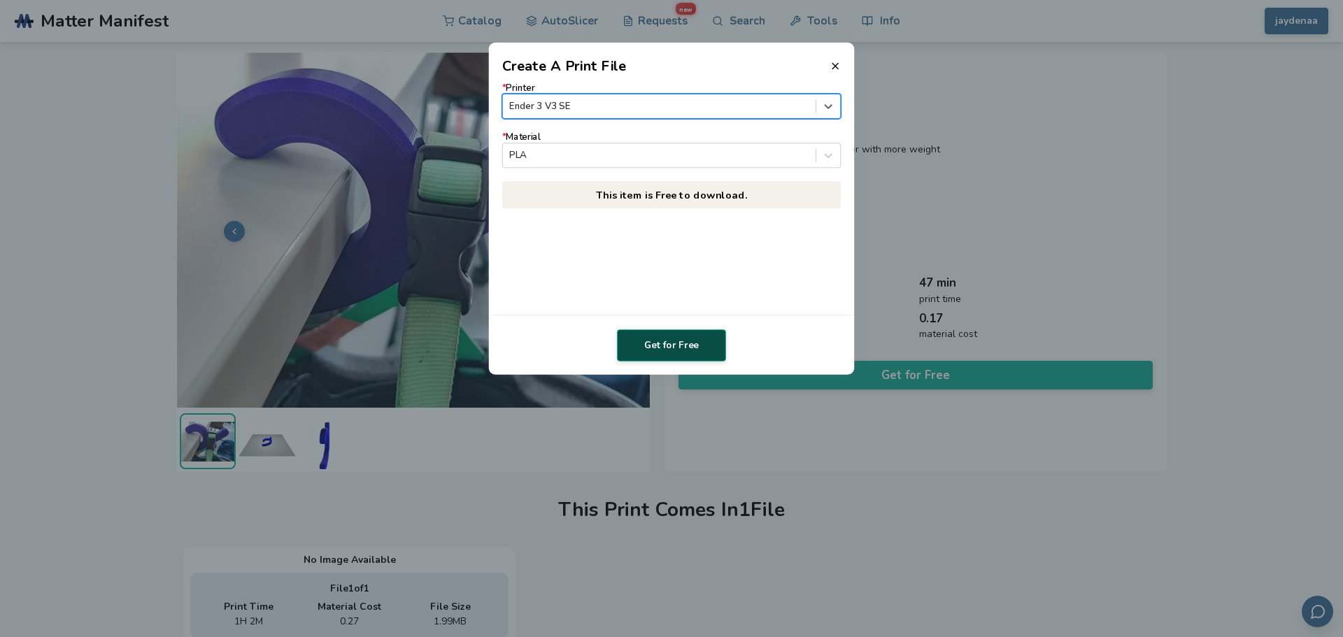
click at [678, 346] on button "Get for Free" at bounding box center [671, 345] width 109 height 32
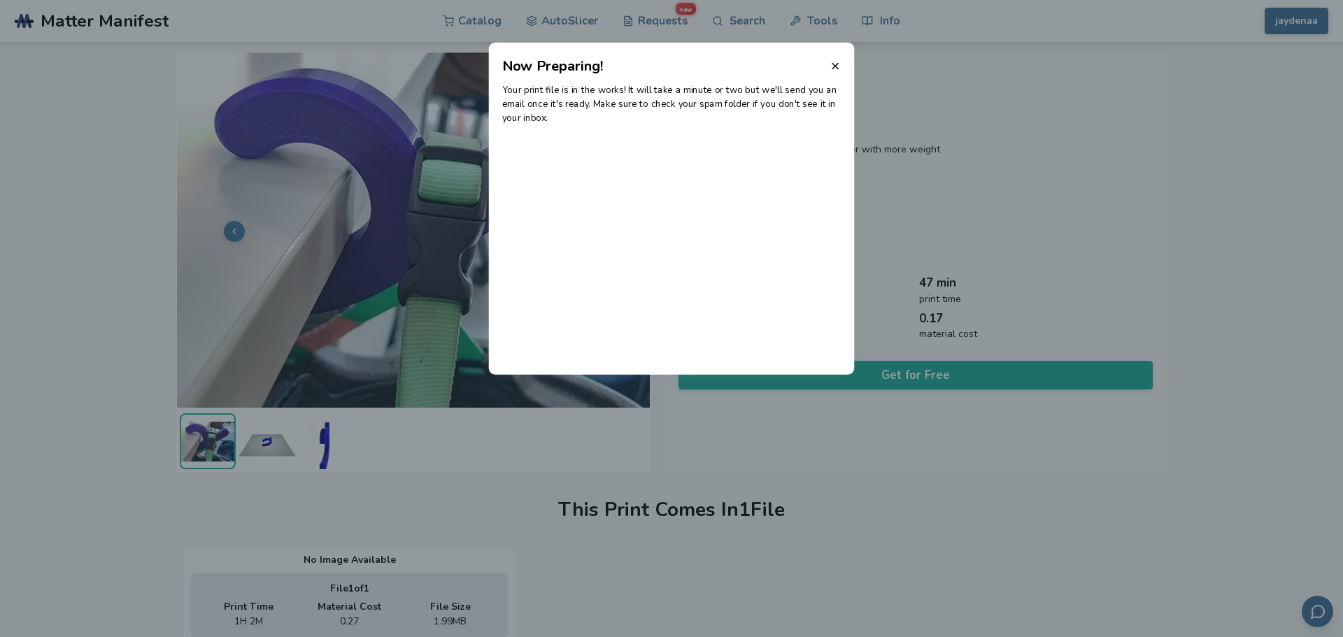
drag, startPoint x: 838, startPoint y: 62, endPoint x: 763, endPoint y: 69, distance: 75.1
click at [836, 64] on icon at bounding box center [835, 65] width 11 height 11
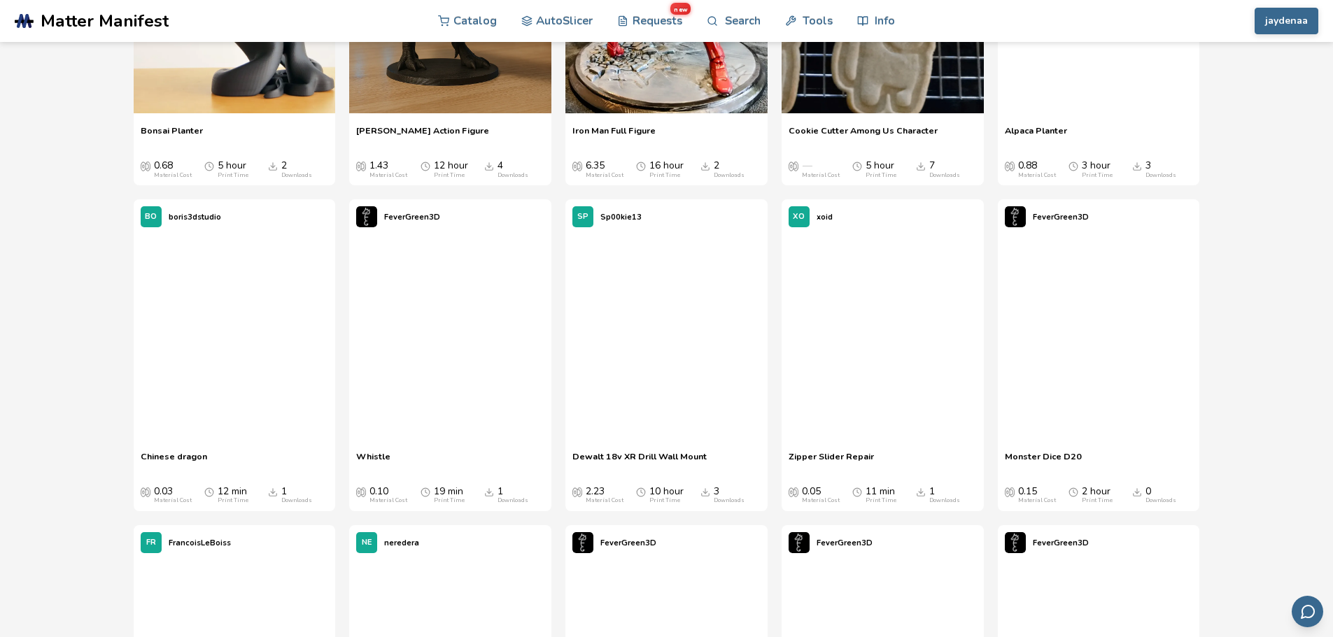
scroll to position [12012, 0]
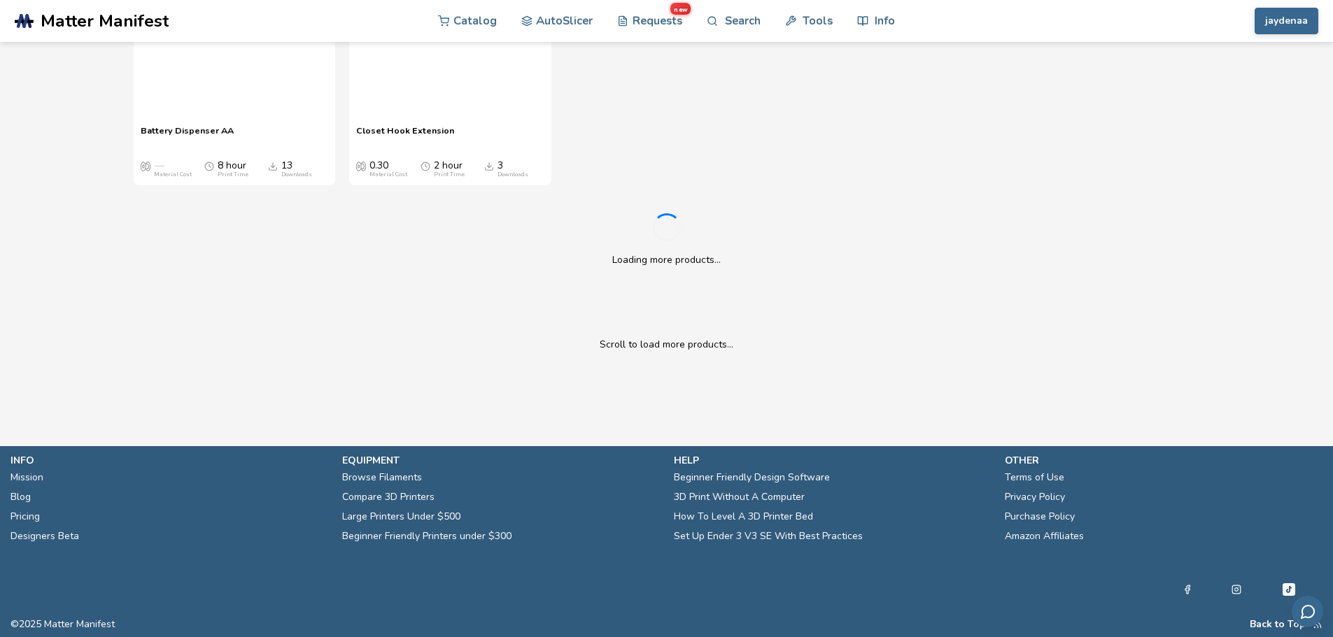
drag, startPoint x: 85, startPoint y: 132, endPoint x: 124, endPoint y: 417, distance: 287.4
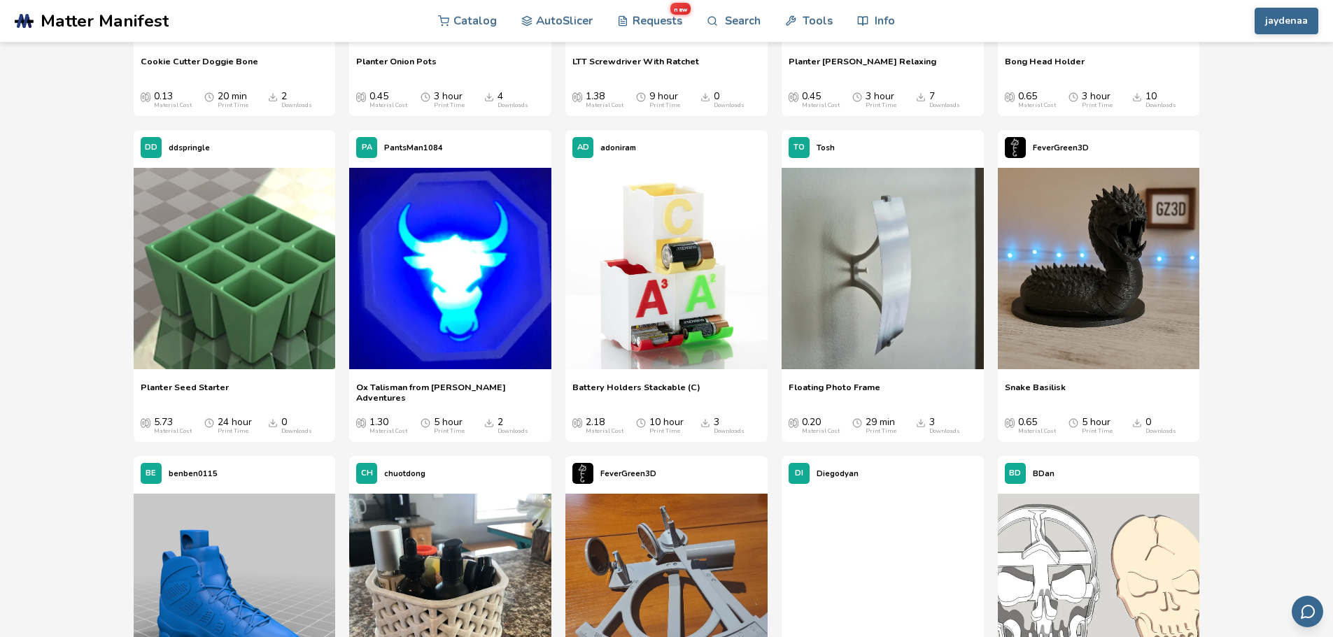
scroll to position [12827, 0]
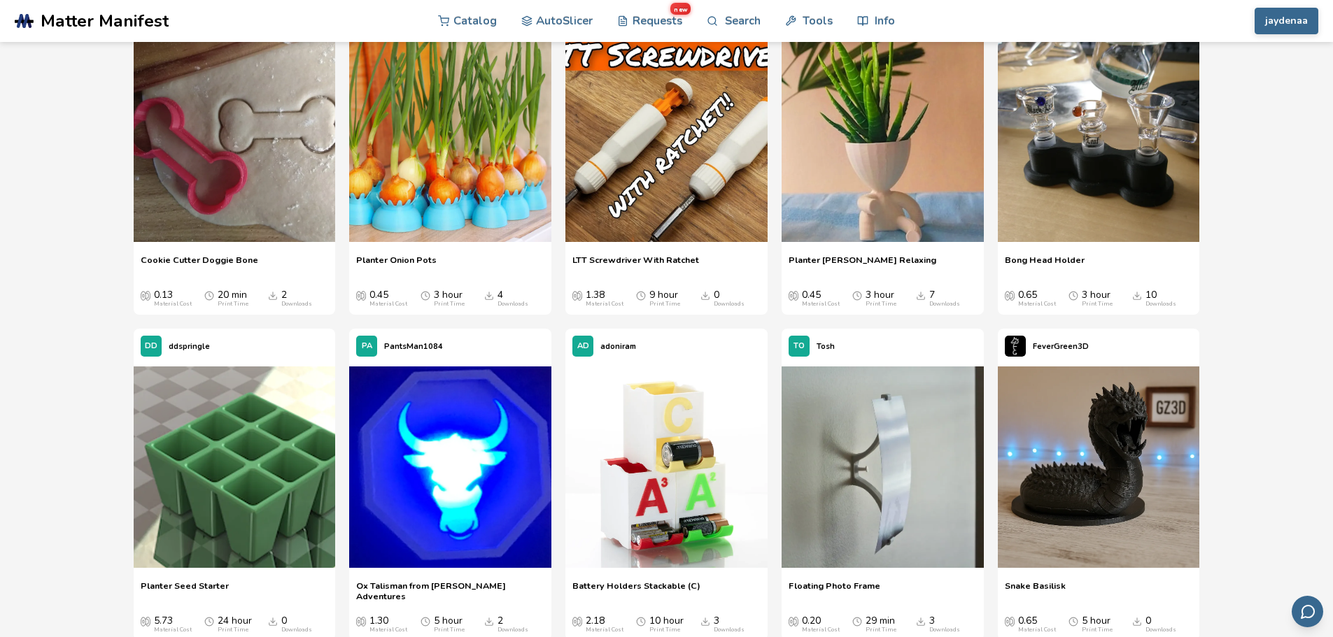
drag, startPoint x: 90, startPoint y: 483, endPoint x: 76, endPoint y: 353, distance: 131.6
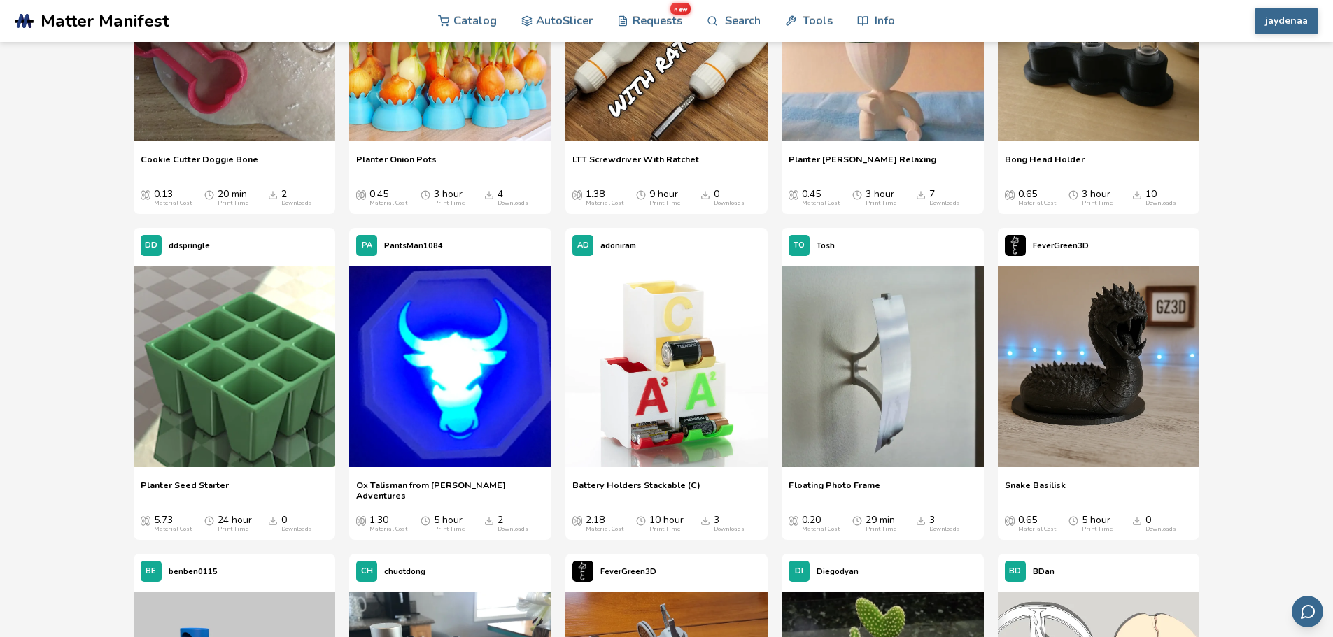
drag, startPoint x: 87, startPoint y: 470, endPoint x: 87, endPoint y: 520, distance: 49.7
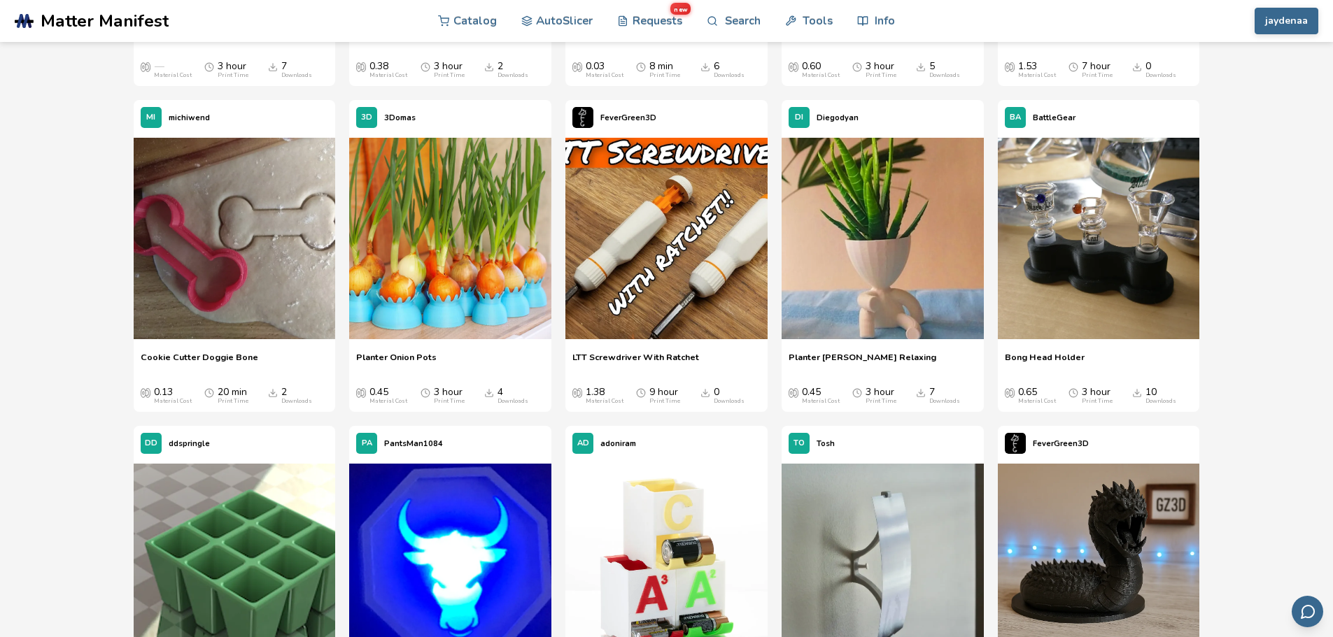
scroll to position [12127, 0]
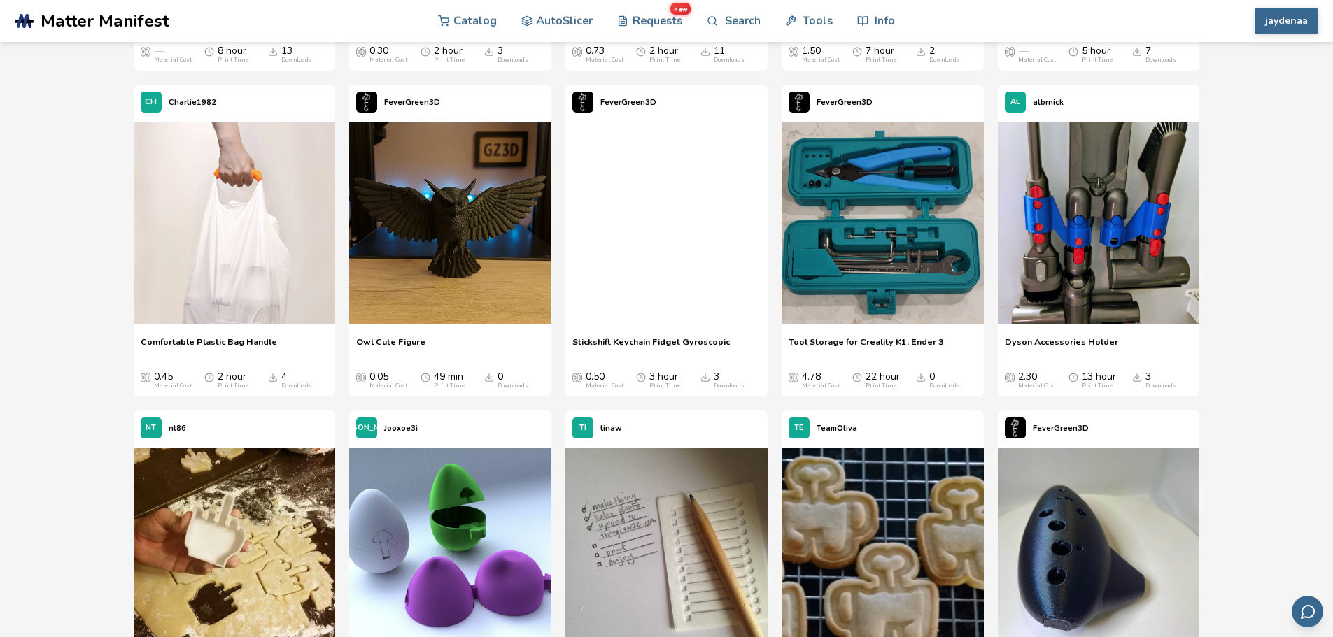
drag, startPoint x: 86, startPoint y: 508, endPoint x: 92, endPoint y: 378, distance: 130.3
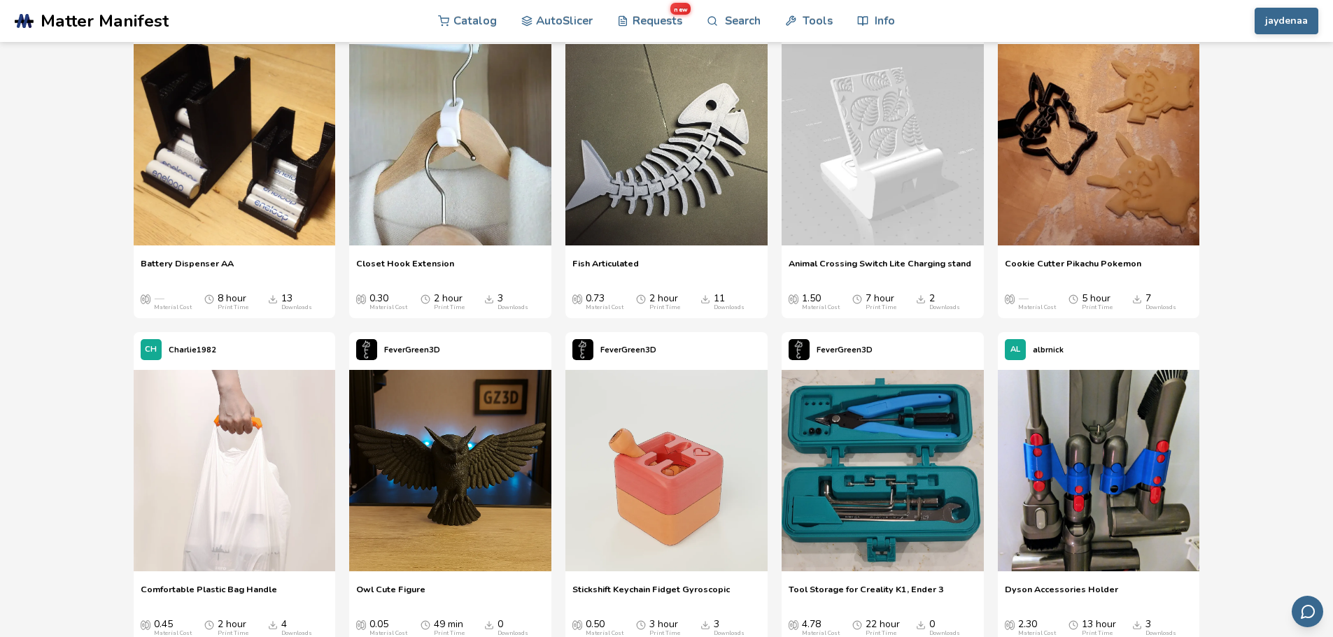
drag, startPoint x: 103, startPoint y: 474, endPoint x: 98, endPoint y: 390, distance: 84.1
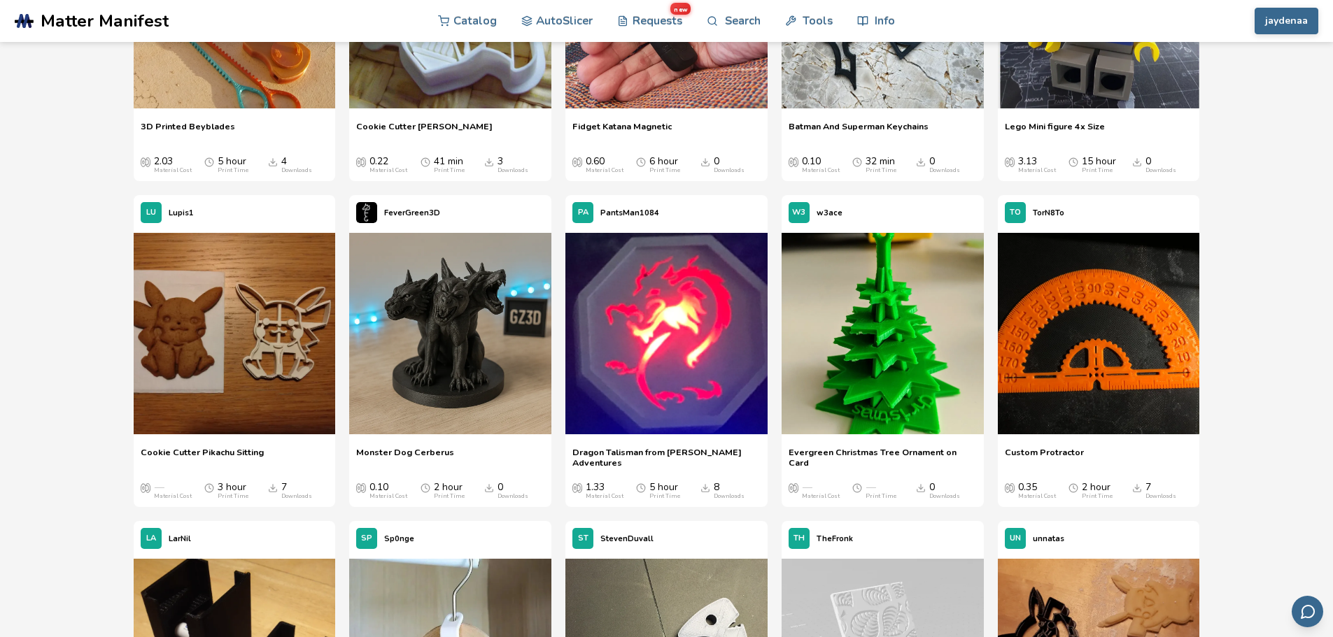
drag, startPoint x: 87, startPoint y: 438, endPoint x: 91, endPoint y: 350, distance: 87.5
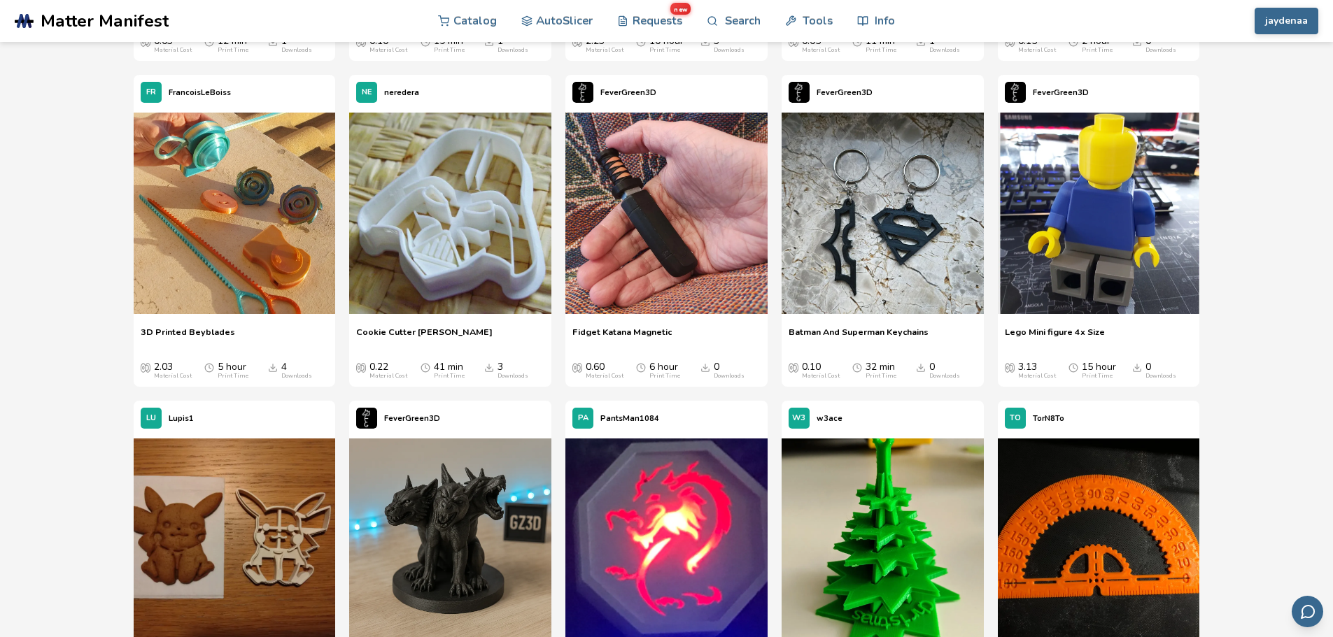
scroll to position [10898, 0]
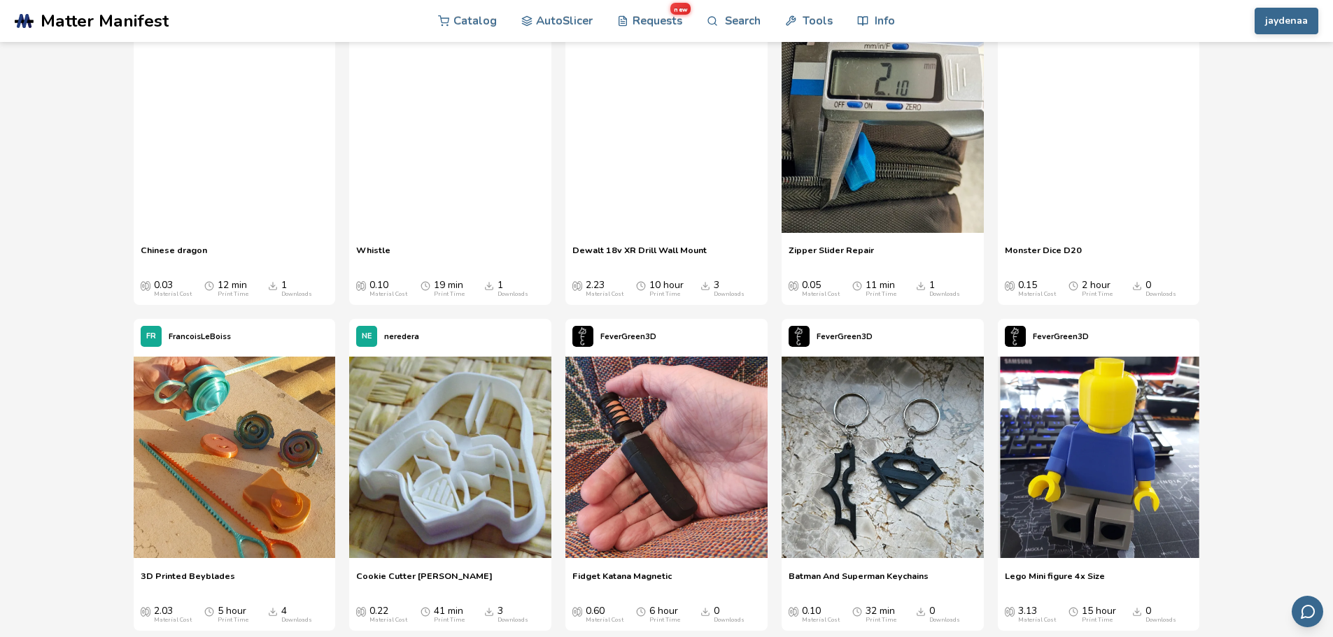
drag, startPoint x: 99, startPoint y: 468, endPoint x: 100, endPoint y: 378, distance: 90.2
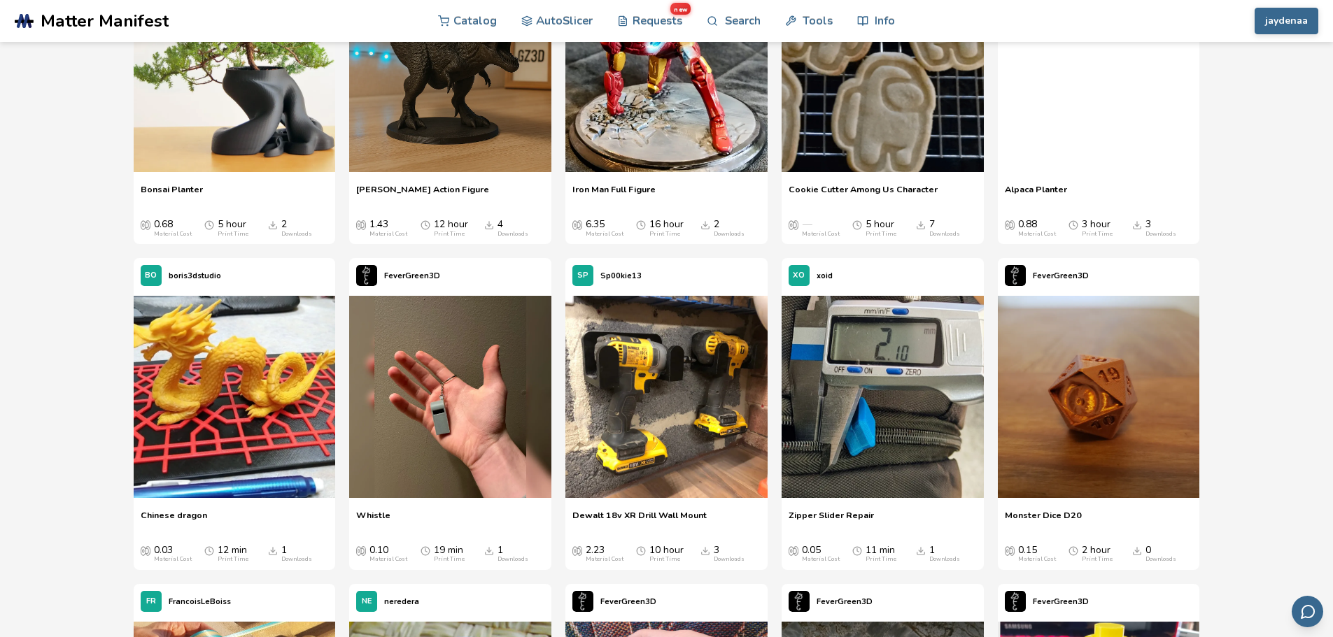
drag, startPoint x: 99, startPoint y: 462, endPoint x: 113, endPoint y: 385, distance: 77.4
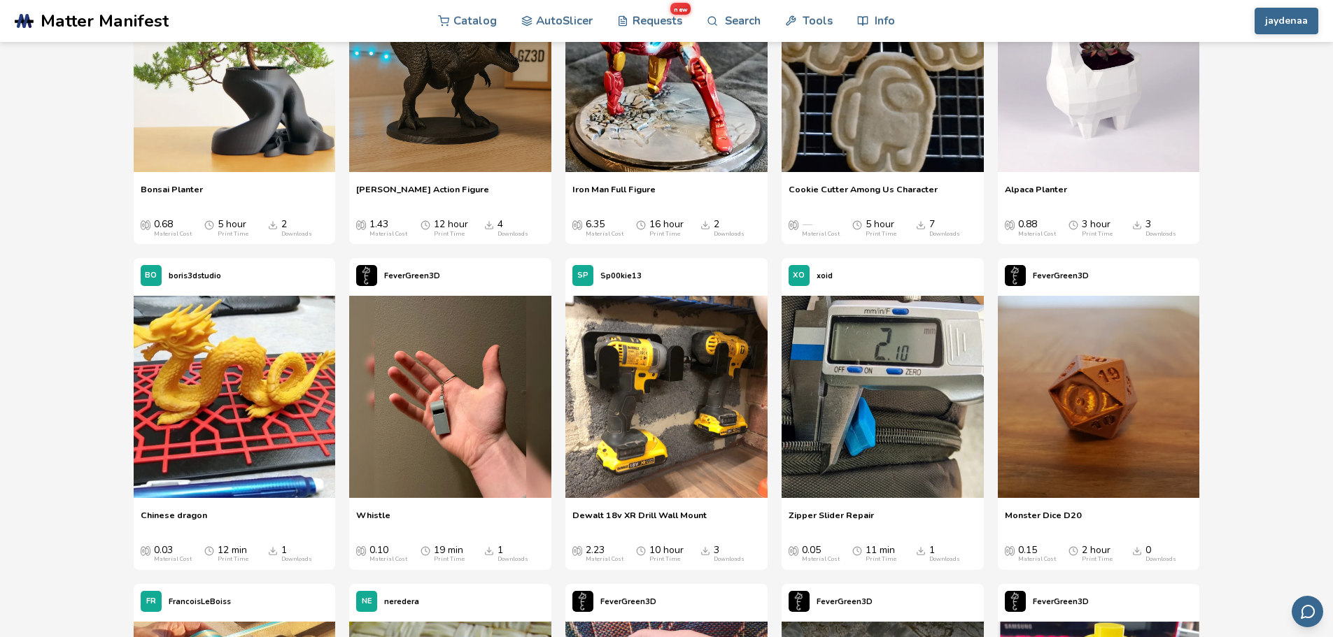
scroll to position [10578, 0]
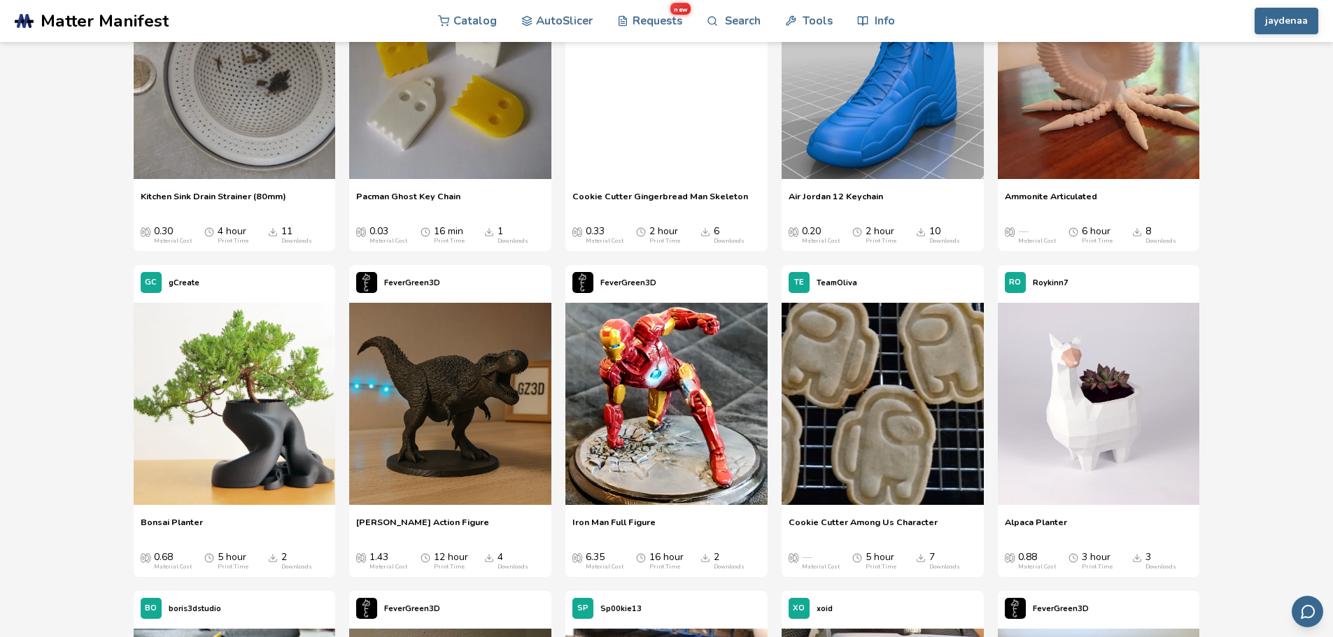
drag, startPoint x: 105, startPoint y: 444, endPoint x: 118, endPoint y: 341, distance: 103.6
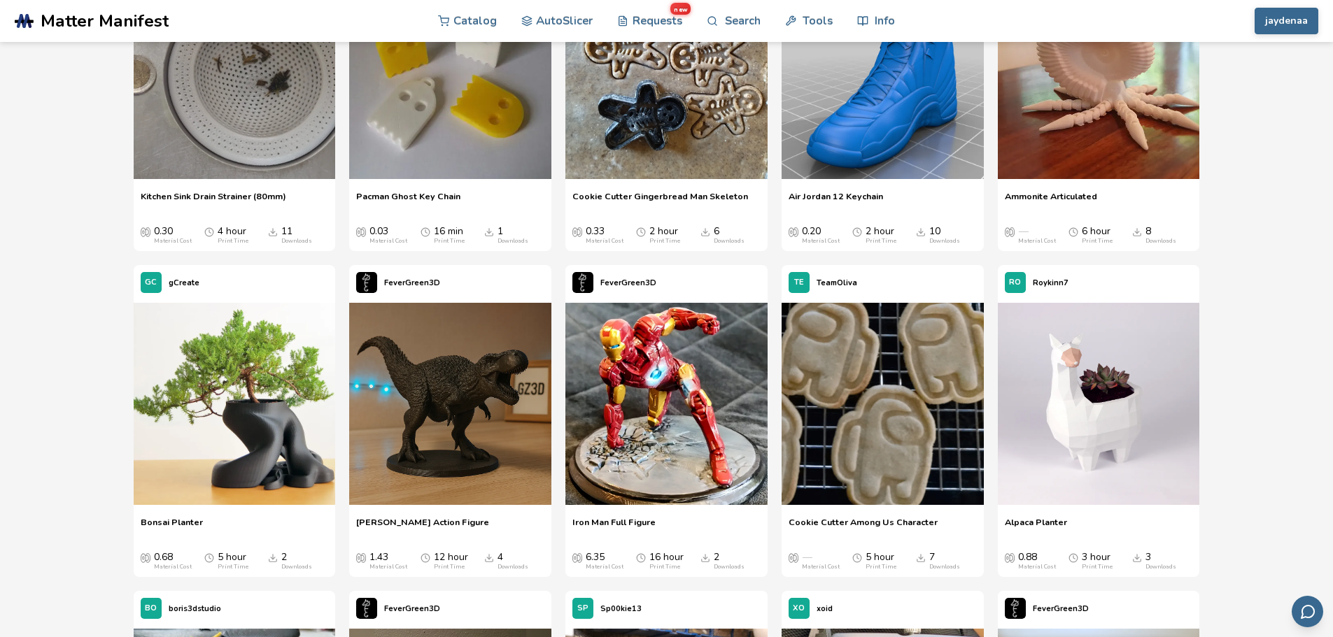
scroll to position [10207, 0]
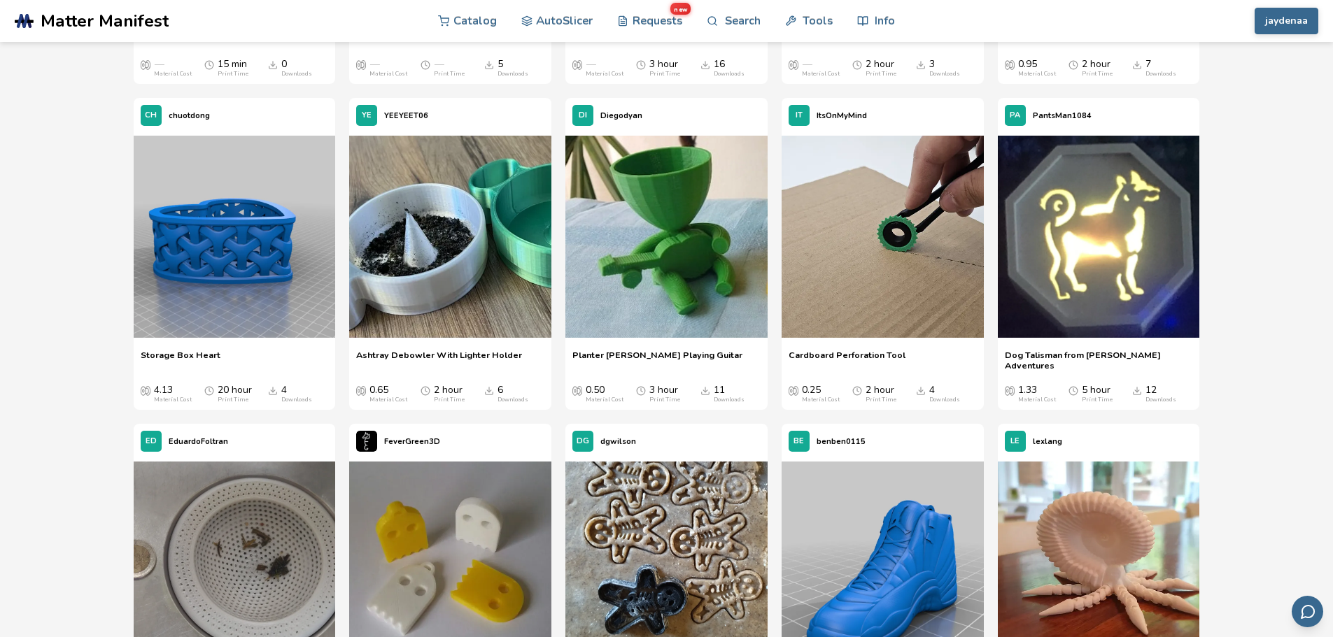
drag, startPoint x: 121, startPoint y: 375, endPoint x: 108, endPoint y: 276, distance: 100.2
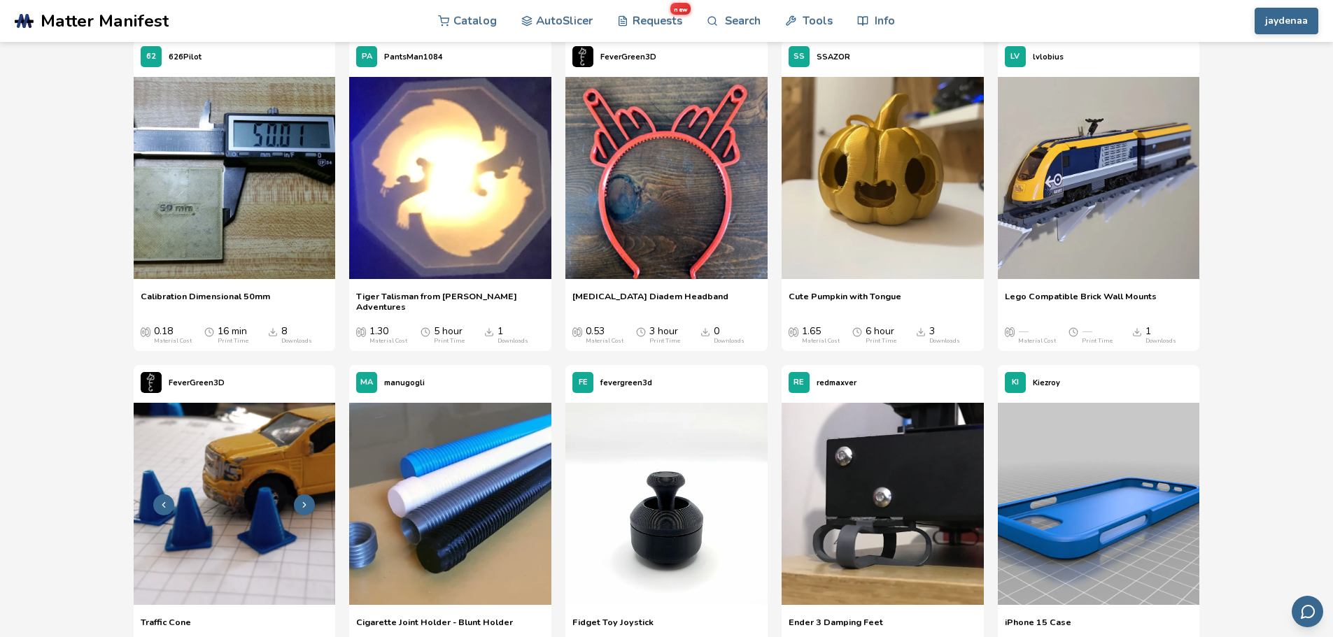
scroll to position [9258, 0]
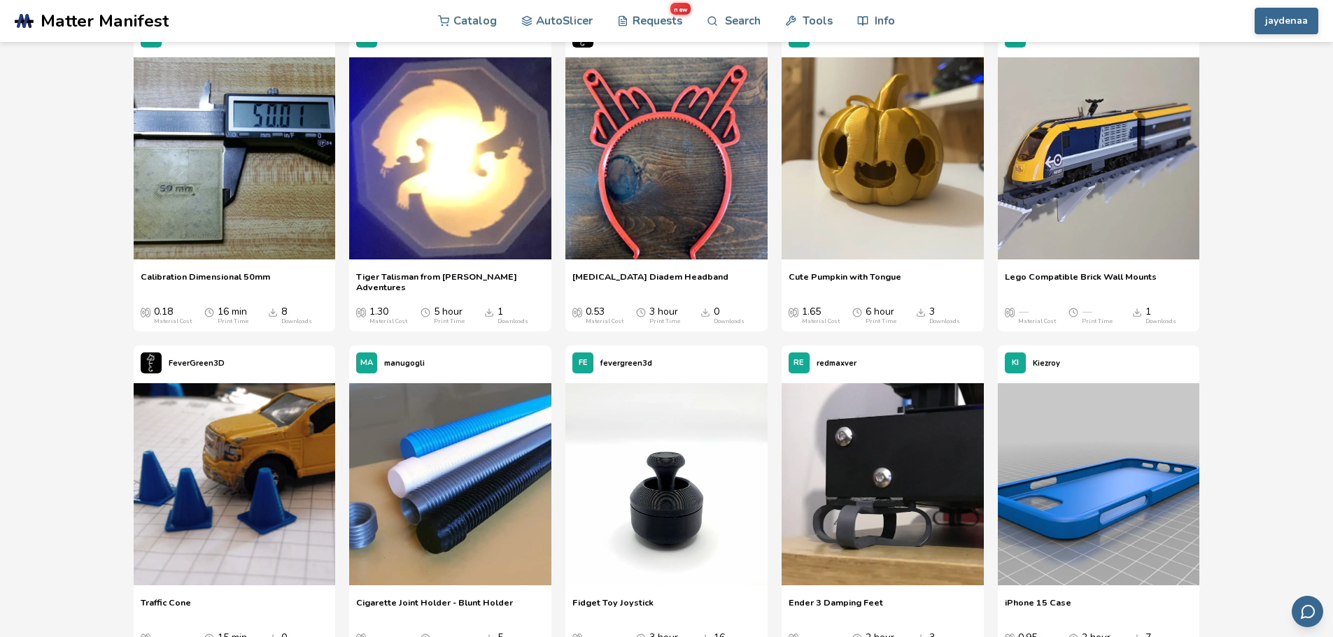
drag, startPoint x: 120, startPoint y: 429, endPoint x: 126, endPoint y: 440, distance: 12.5
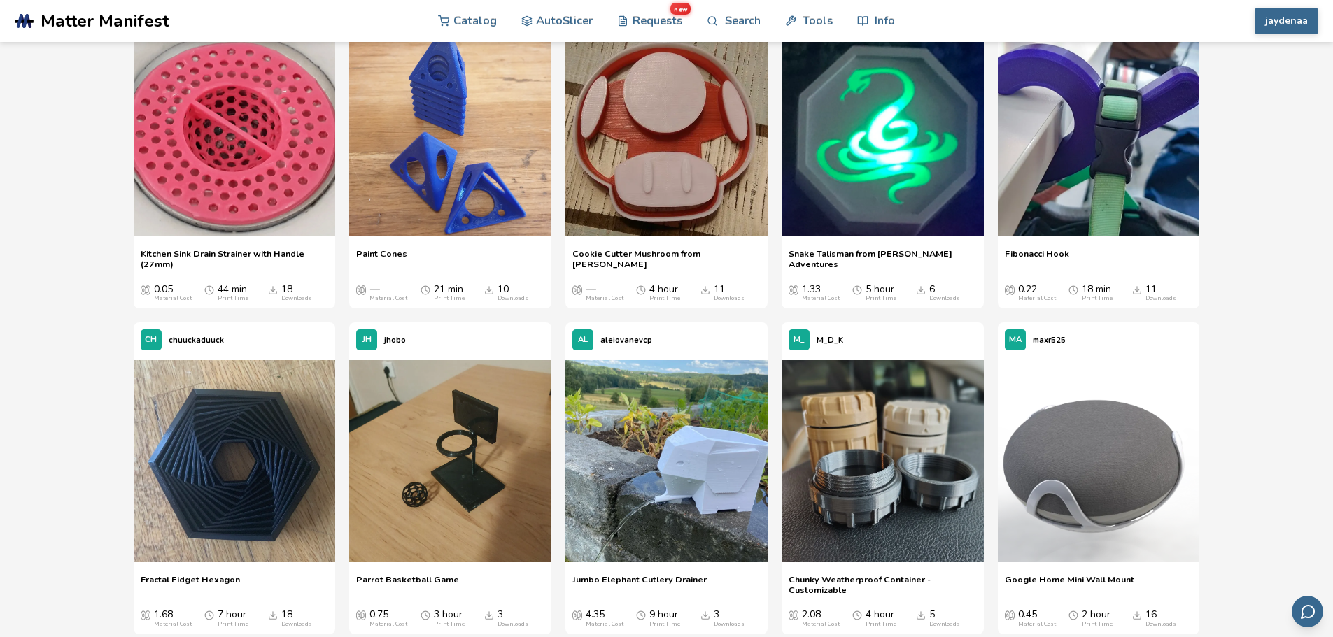
scroll to position [8629, 0]
